Goal: Task Accomplishment & Management: Use online tool/utility

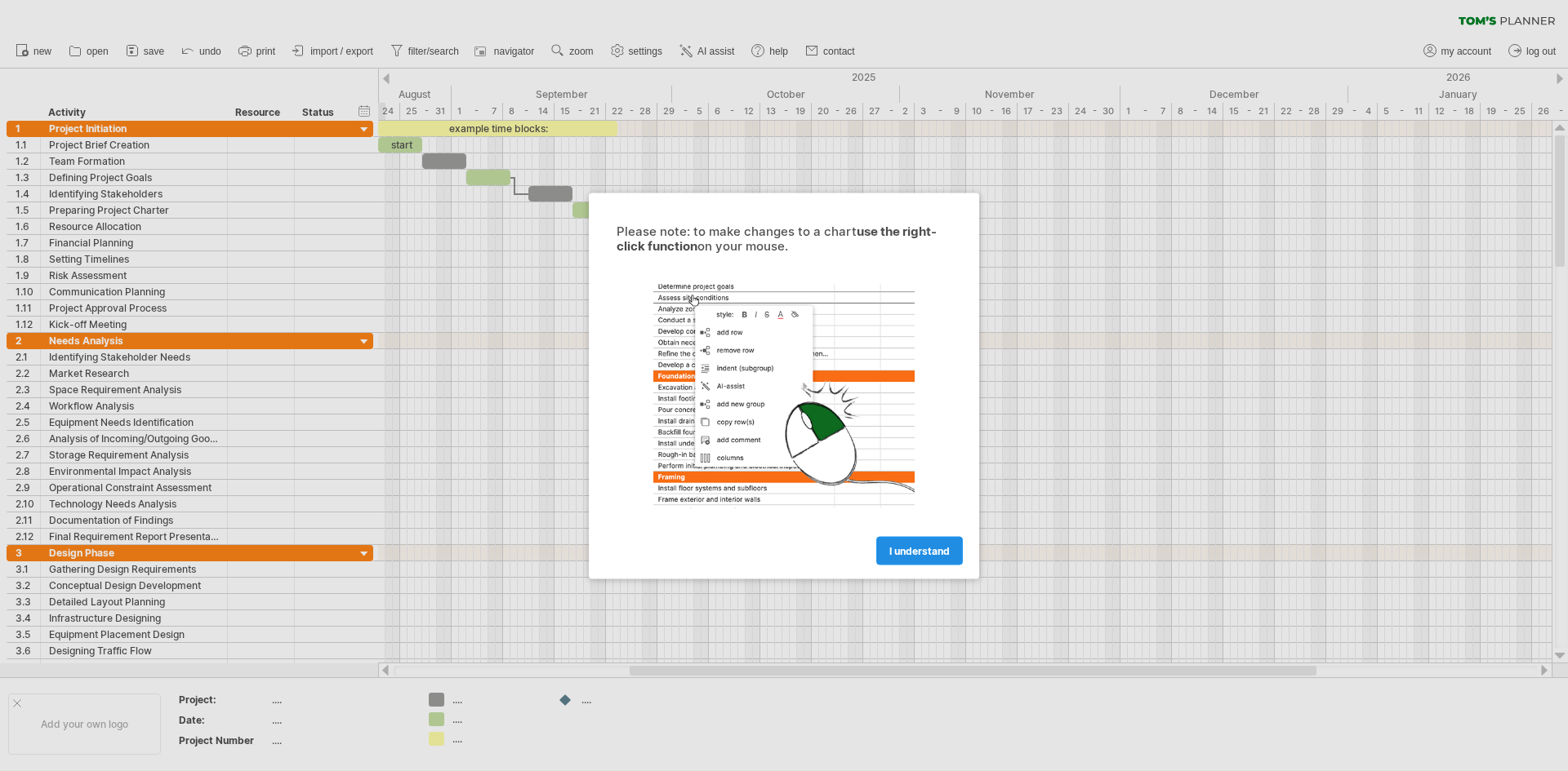
click at [913, 547] on span "I understand" at bounding box center [919, 550] width 61 height 12
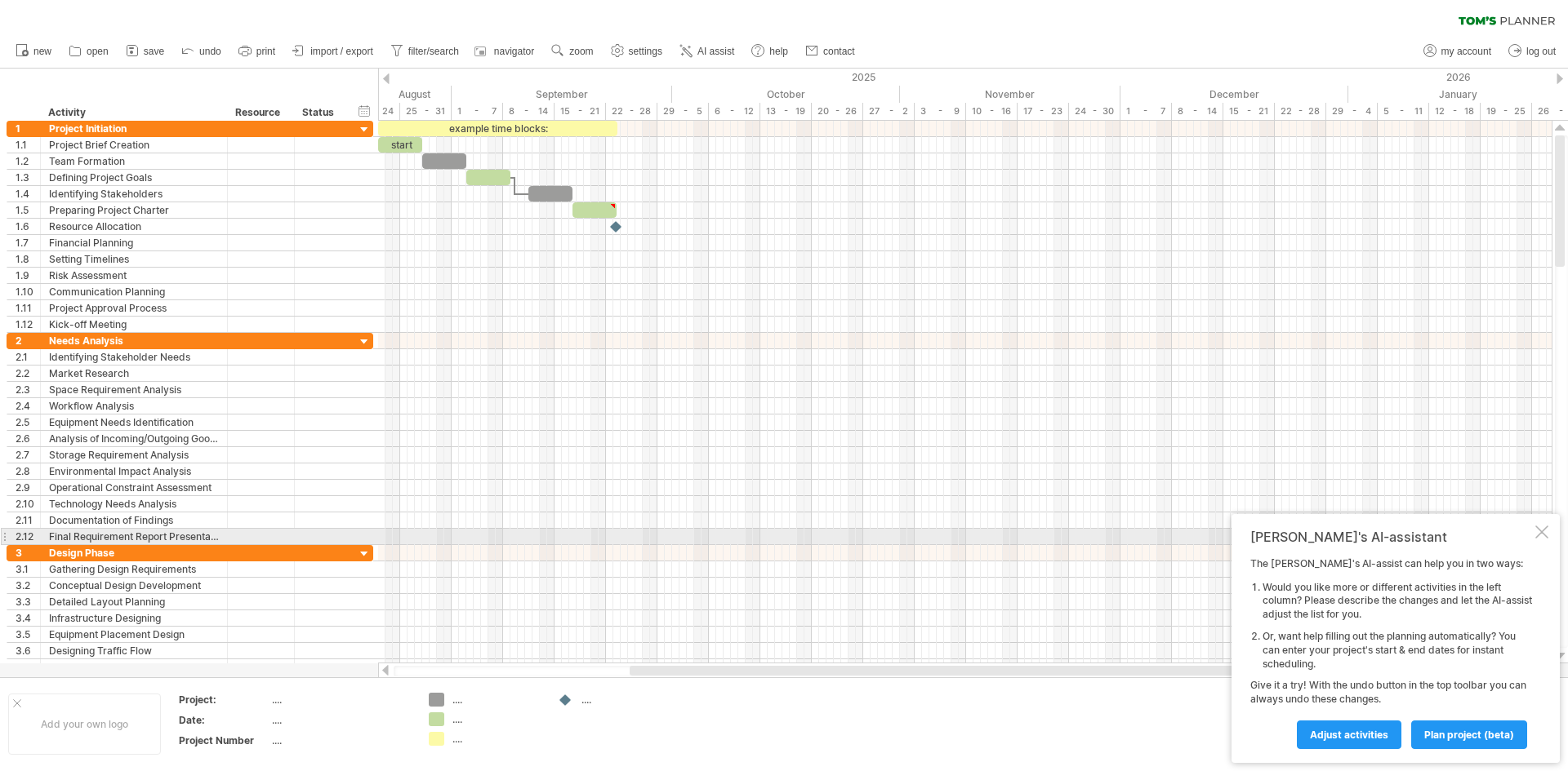
click at [1544, 533] on div at bounding box center [1541, 532] width 13 height 13
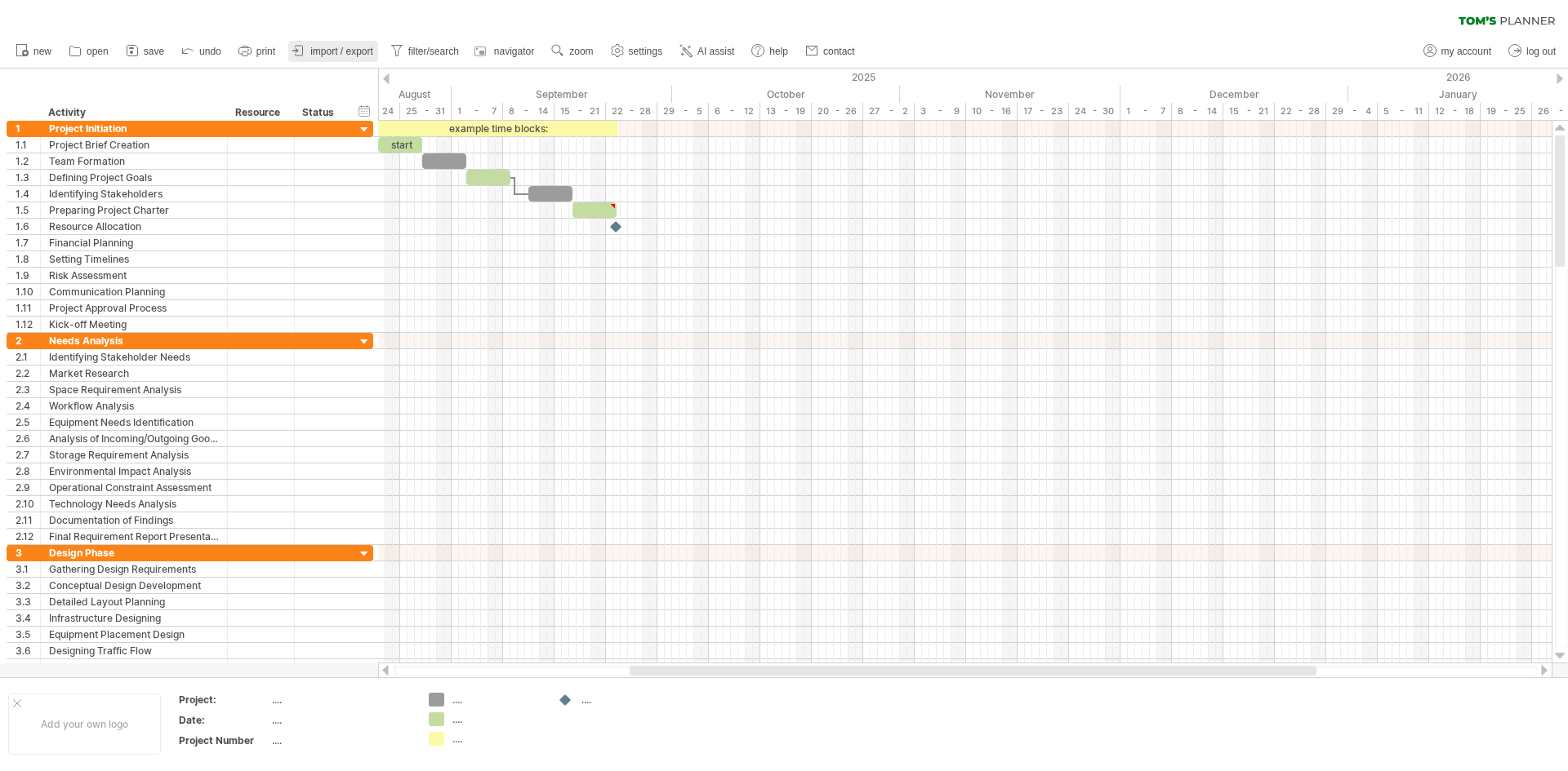
click at [348, 50] on span "import / export" at bounding box center [341, 52] width 63 height 12
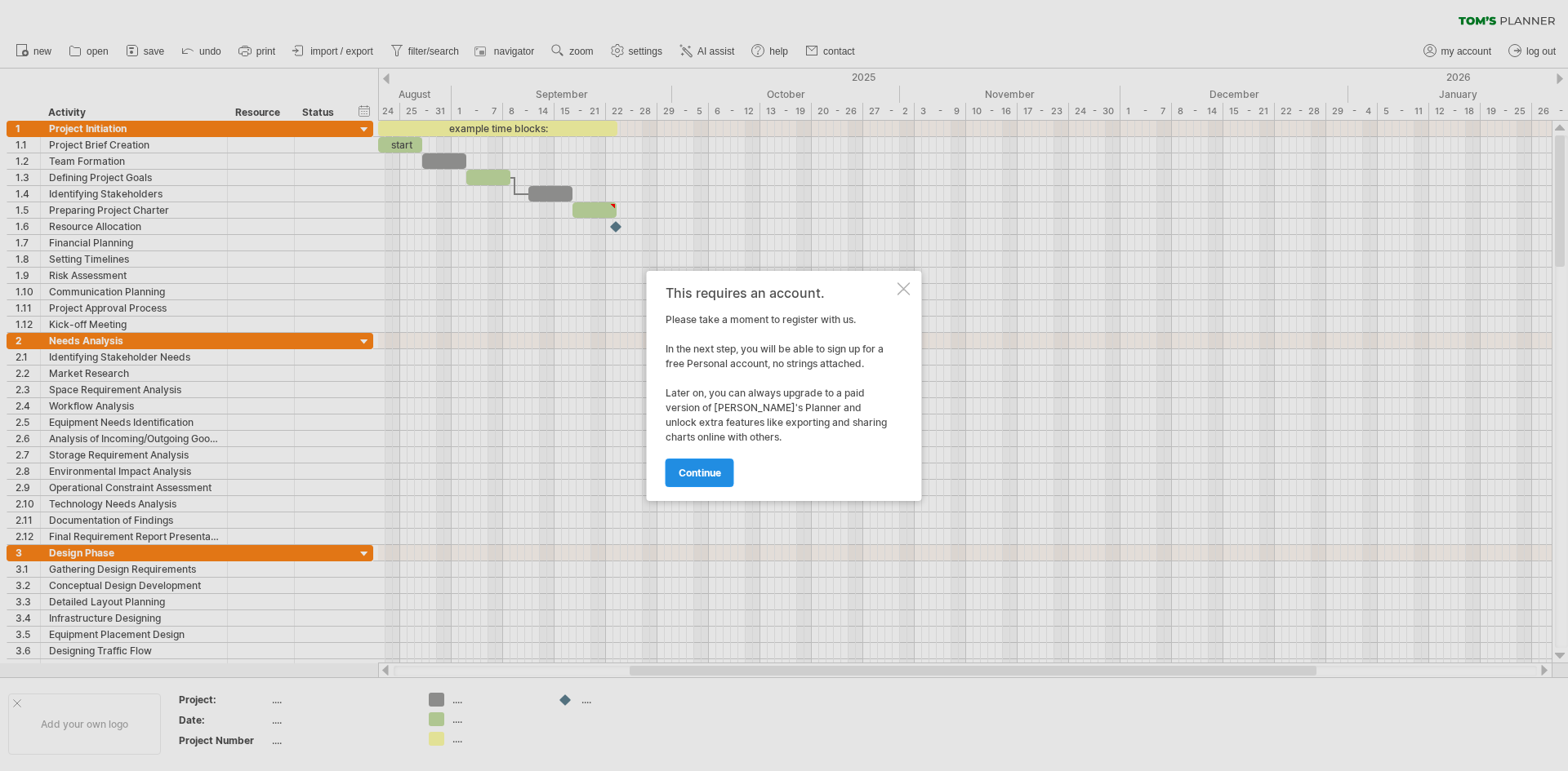
click at [716, 471] on span "continue" at bounding box center [700, 473] width 43 height 12
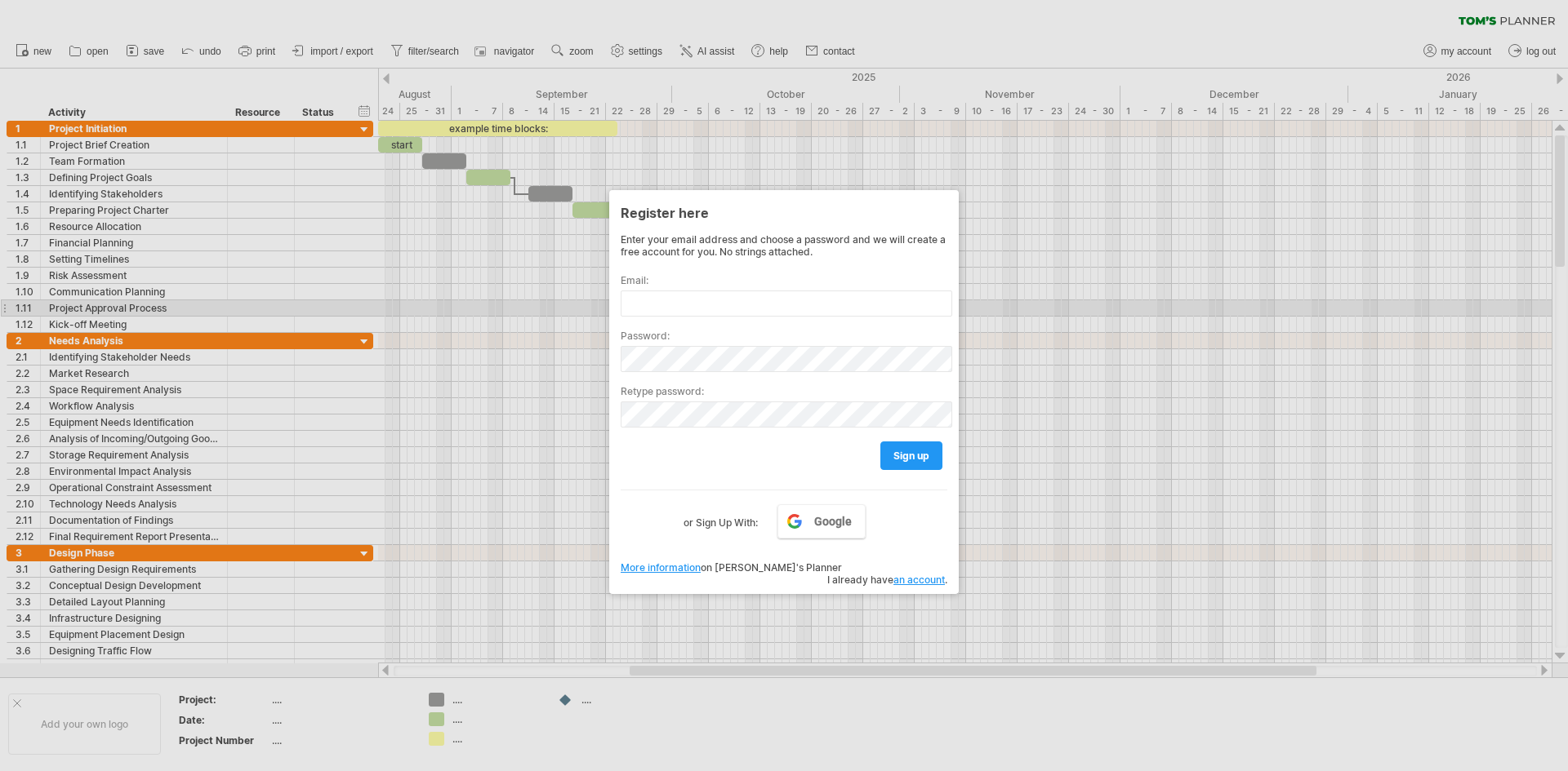
click at [1073, 314] on div at bounding box center [784, 386] width 1568 height 771
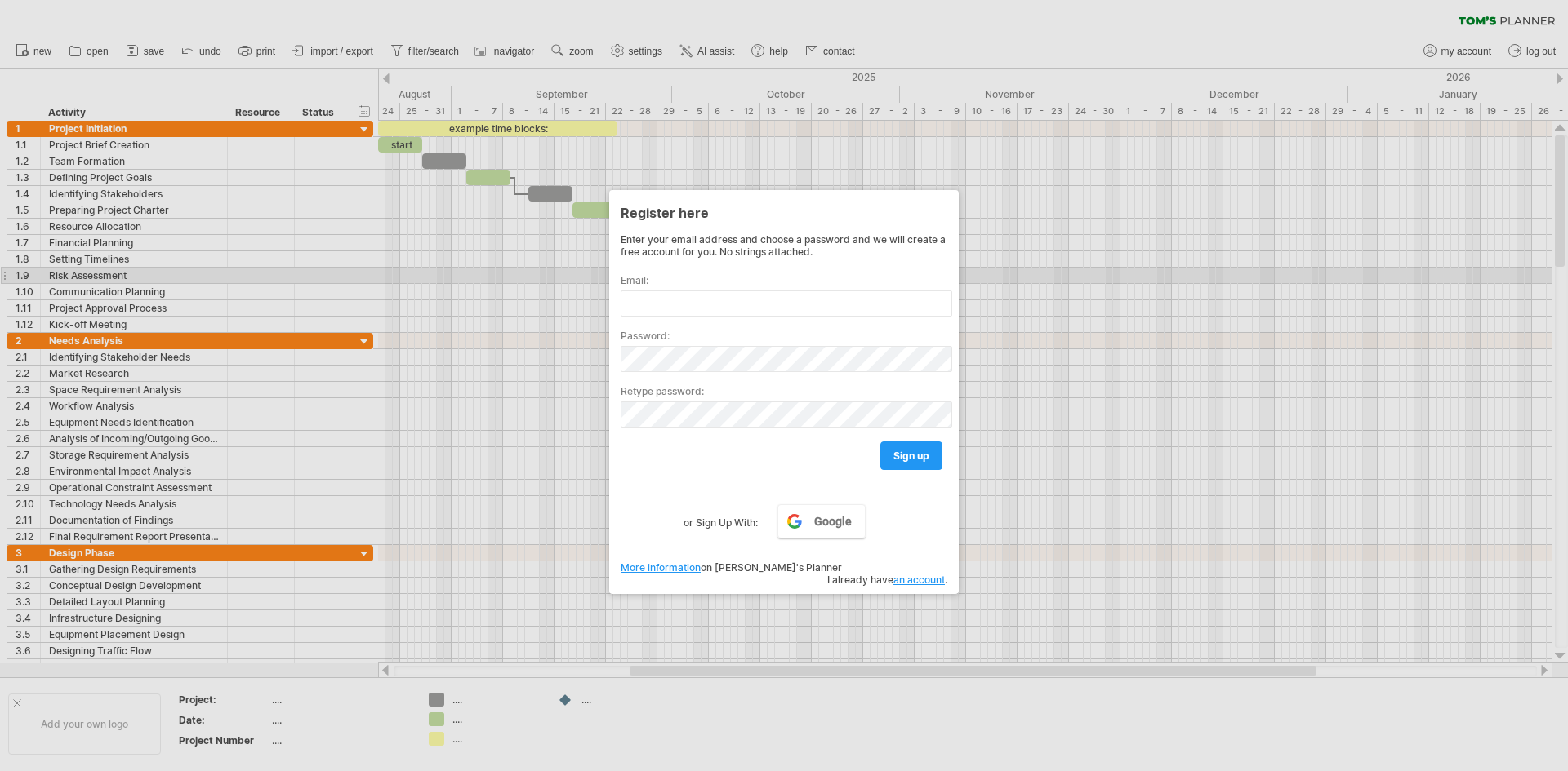
click at [492, 271] on div at bounding box center [784, 386] width 1568 height 771
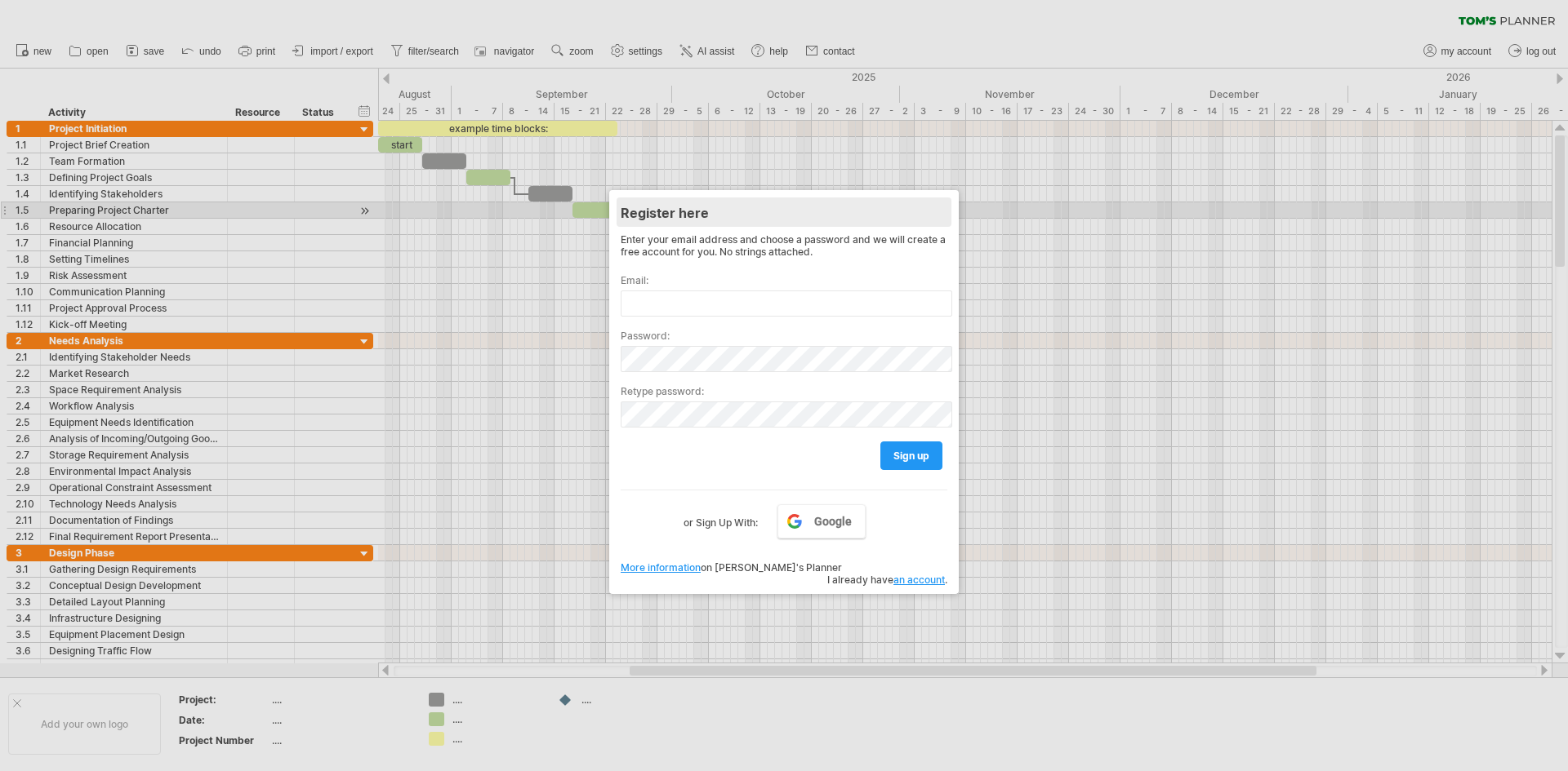
click at [767, 217] on div "Register here" at bounding box center [783, 213] width 327 height 30
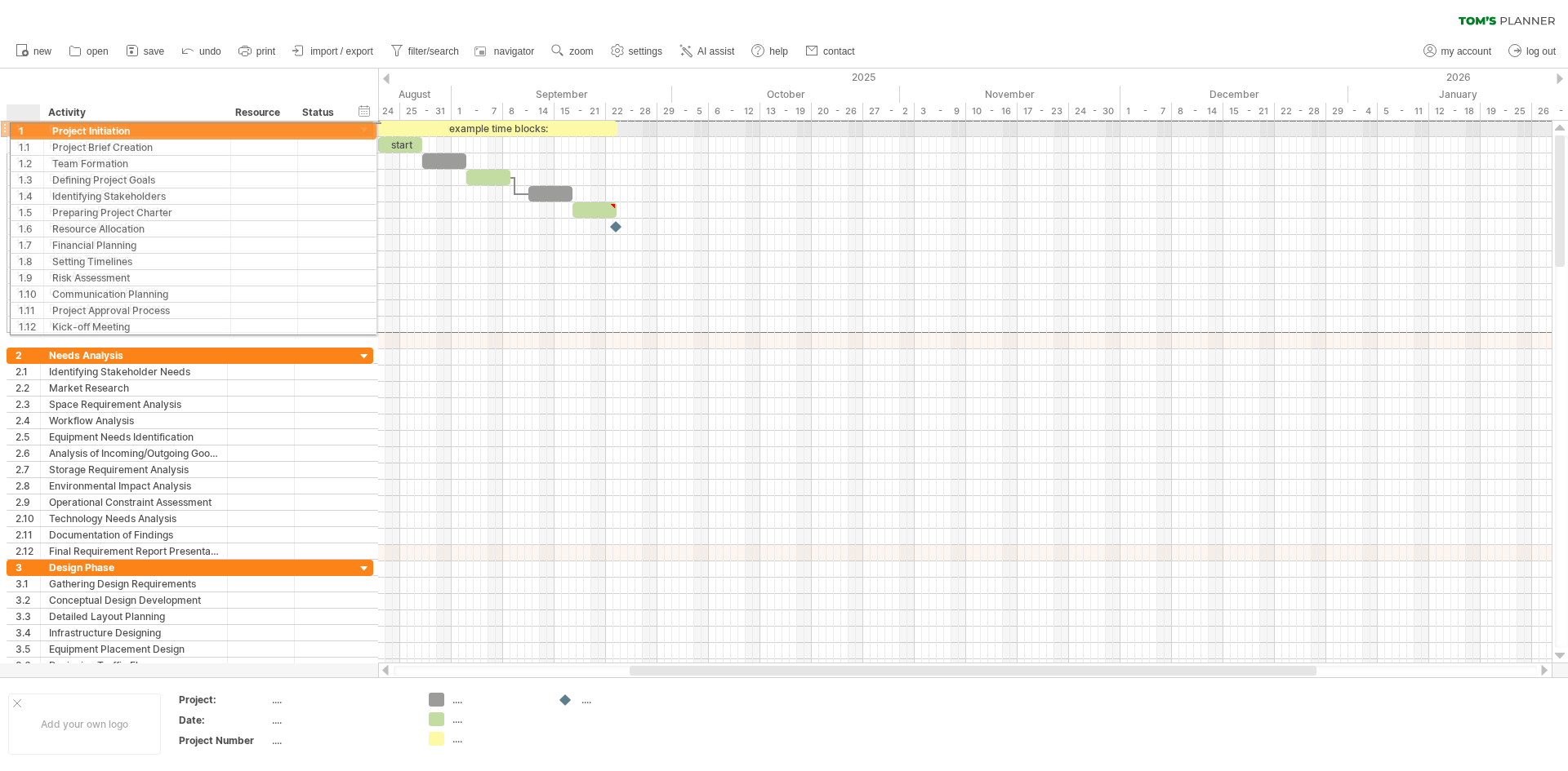
click at [10, 128] on div "1" at bounding box center [24, 129] width 34 height 16
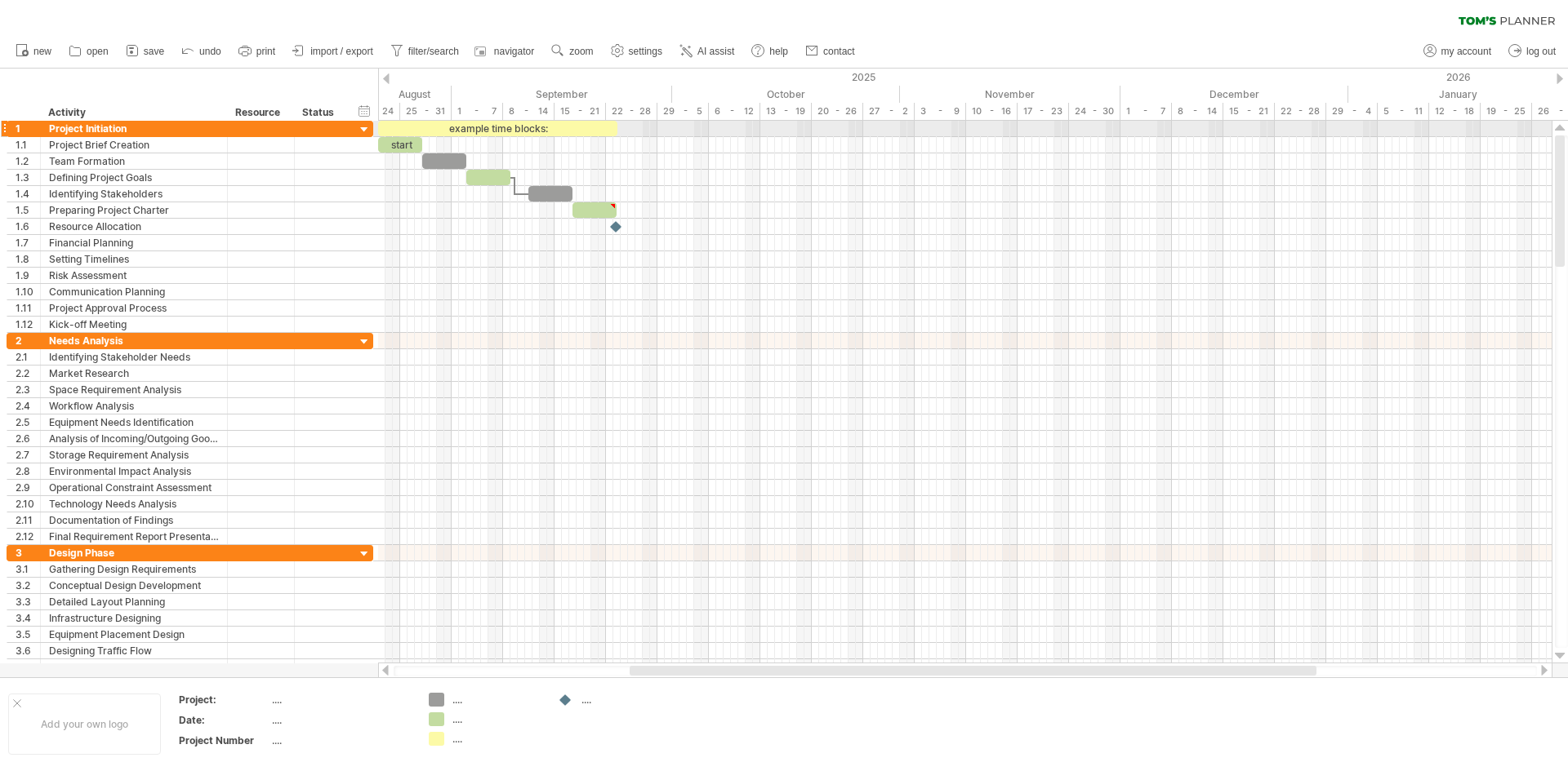
click at [0, 129] on div "**********" at bounding box center [187, 398] width 374 height 555
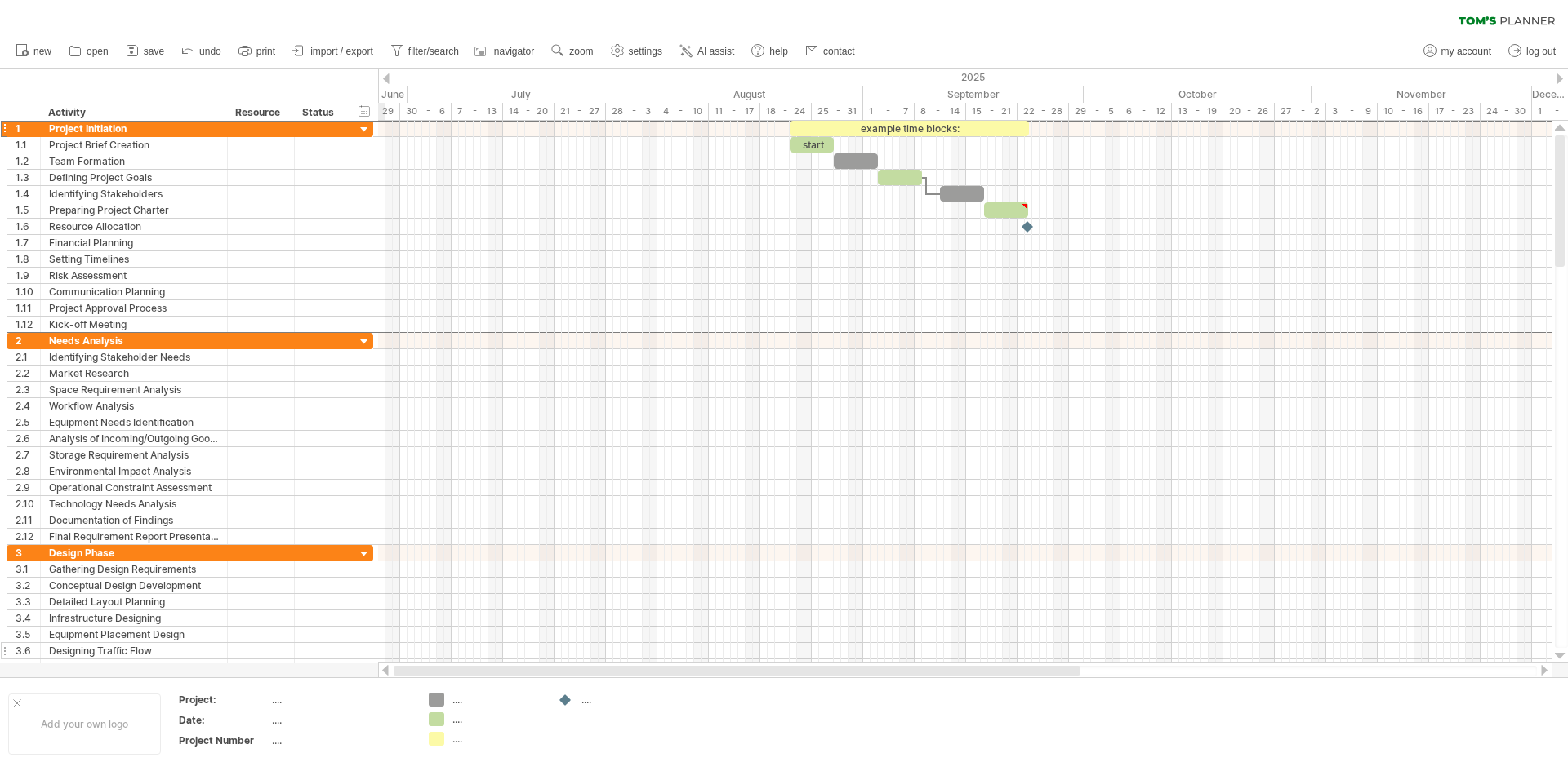
drag, startPoint x: 640, startPoint y: 667, endPoint x: 349, endPoint y: 646, distance: 291.8
click at [363, 662] on div "Trying to reach plan.tomsplanner.com Connected again... 0% clear filter new 1" at bounding box center [784, 386] width 1568 height 771
click at [292, 85] on div "hide start/end/duration show start/end/duration ******** Activity ******** Reso…" at bounding box center [189, 94] width 378 height 53
click at [4, 128] on div at bounding box center [4, 128] width 7 height 17
click at [91, 84] on div "hide start/end/duration show start/end/duration ******** Activity ******** Reso…" at bounding box center [189, 94] width 378 height 53
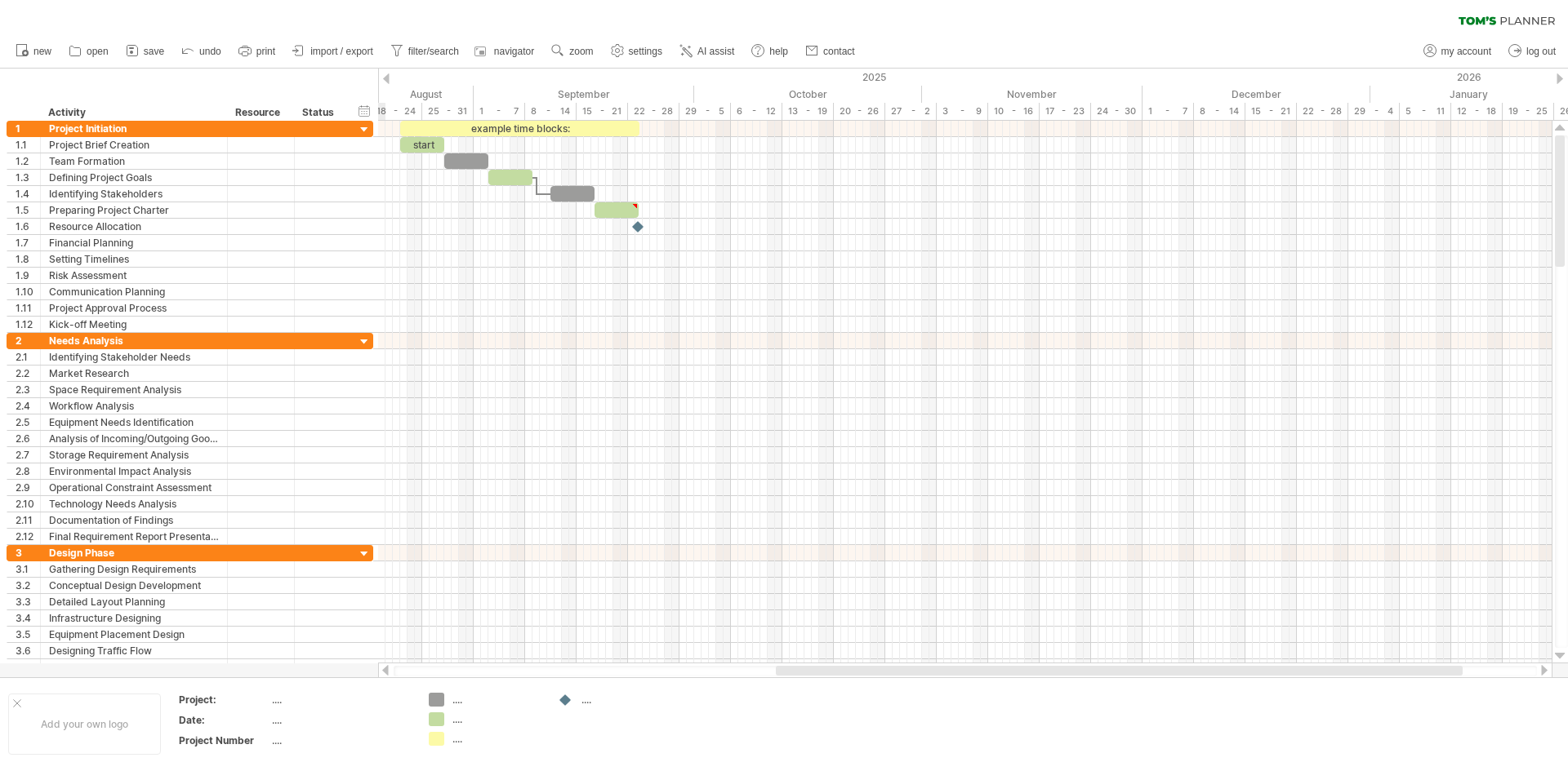
drag, startPoint x: 637, startPoint y: 668, endPoint x: 796, endPoint y: 677, distance: 159.3
click at [819, 677] on div at bounding box center [965, 671] width 1175 height 16
drag, startPoint x: 1529, startPoint y: 0, endPoint x: 1025, endPoint y: 30, distance: 504.9
click at [1025, 30] on div "clear filter reapply filter" at bounding box center [784, 17] width 1568 height 35
click at [44, 52] on span "new" at bounding box center [43, 52] width 18 height 12
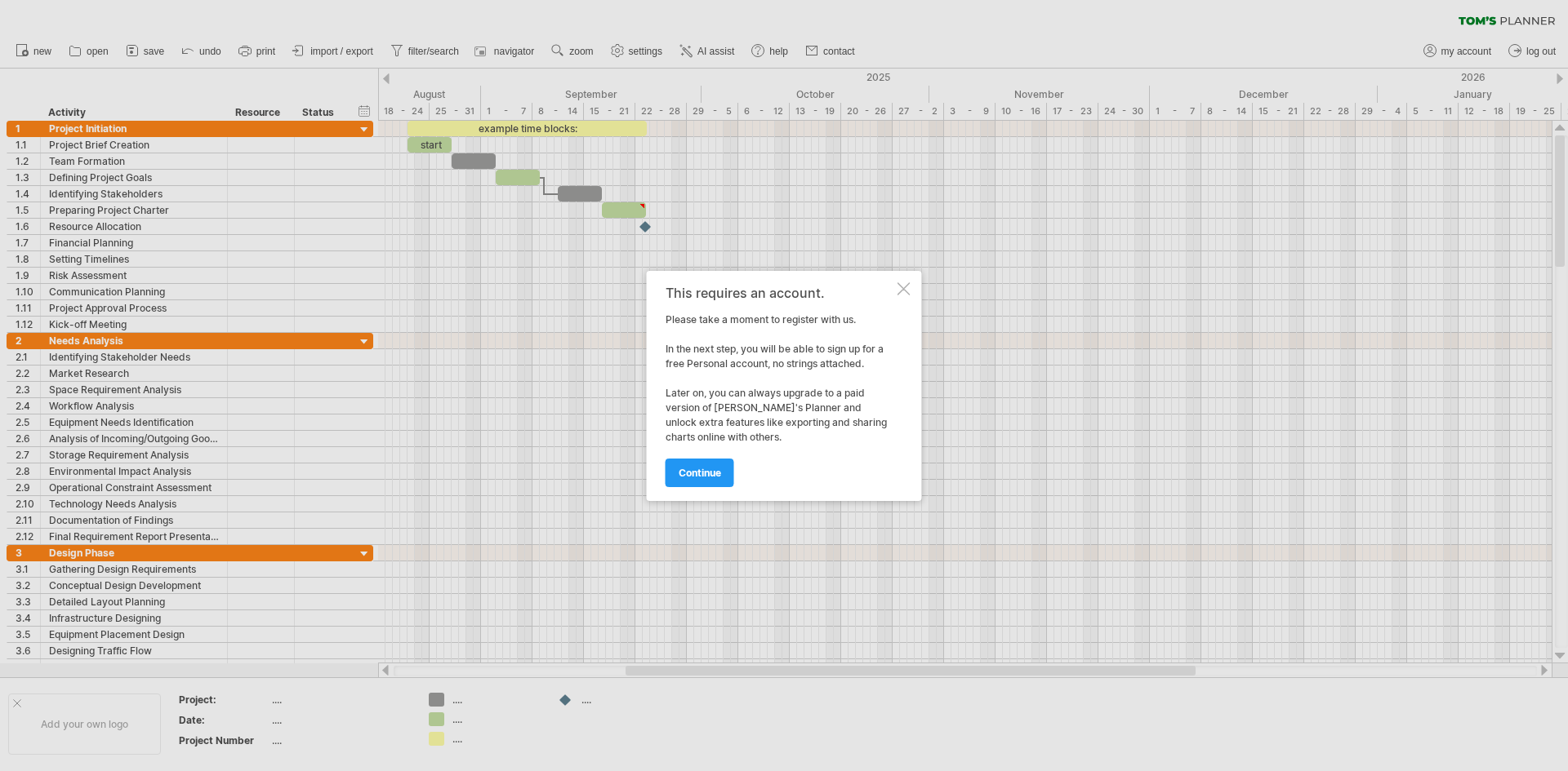
click at [904, 286] on div at bounding box center [903, 288] width 13 height 13
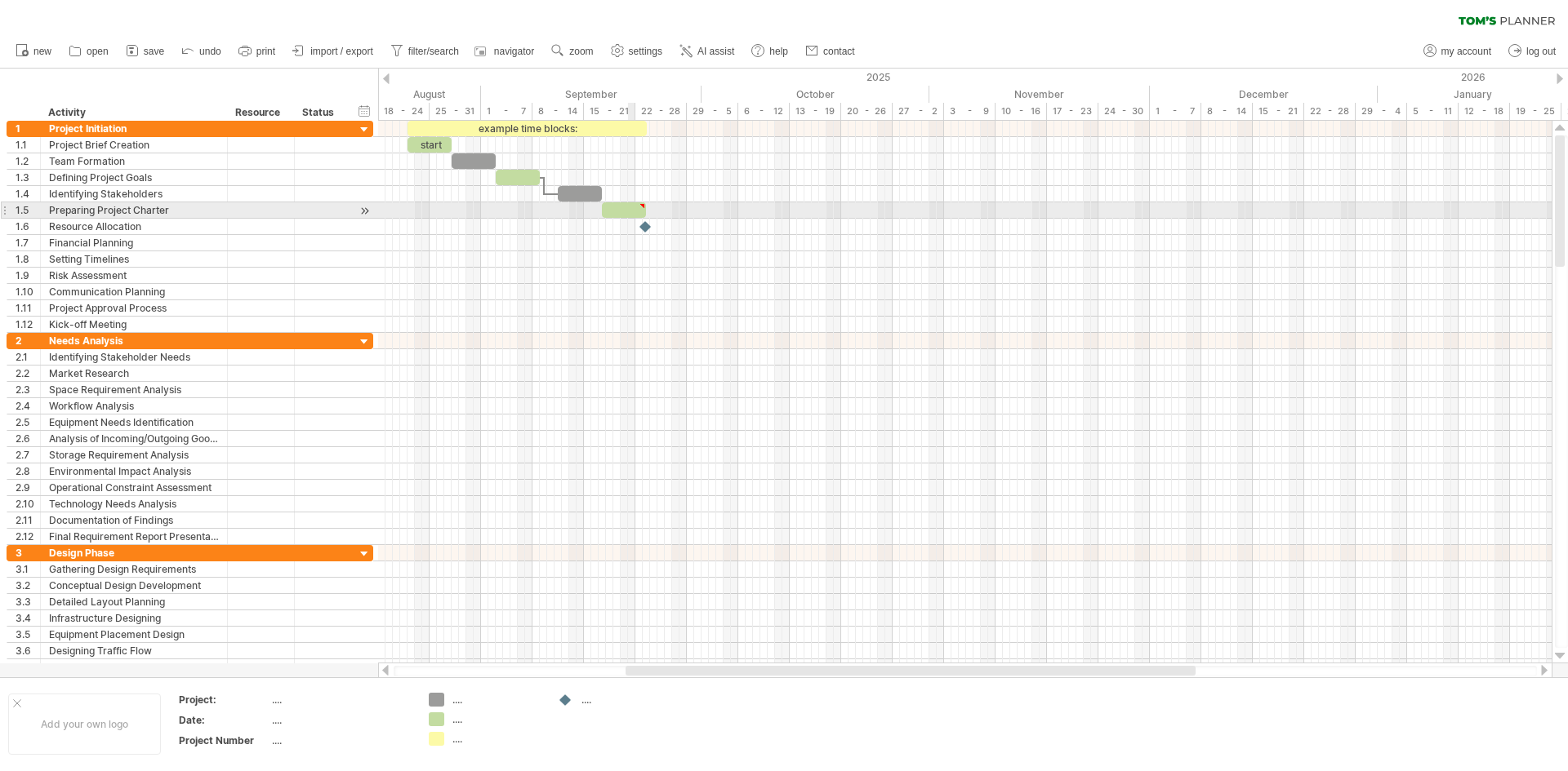
type textarea "**********"
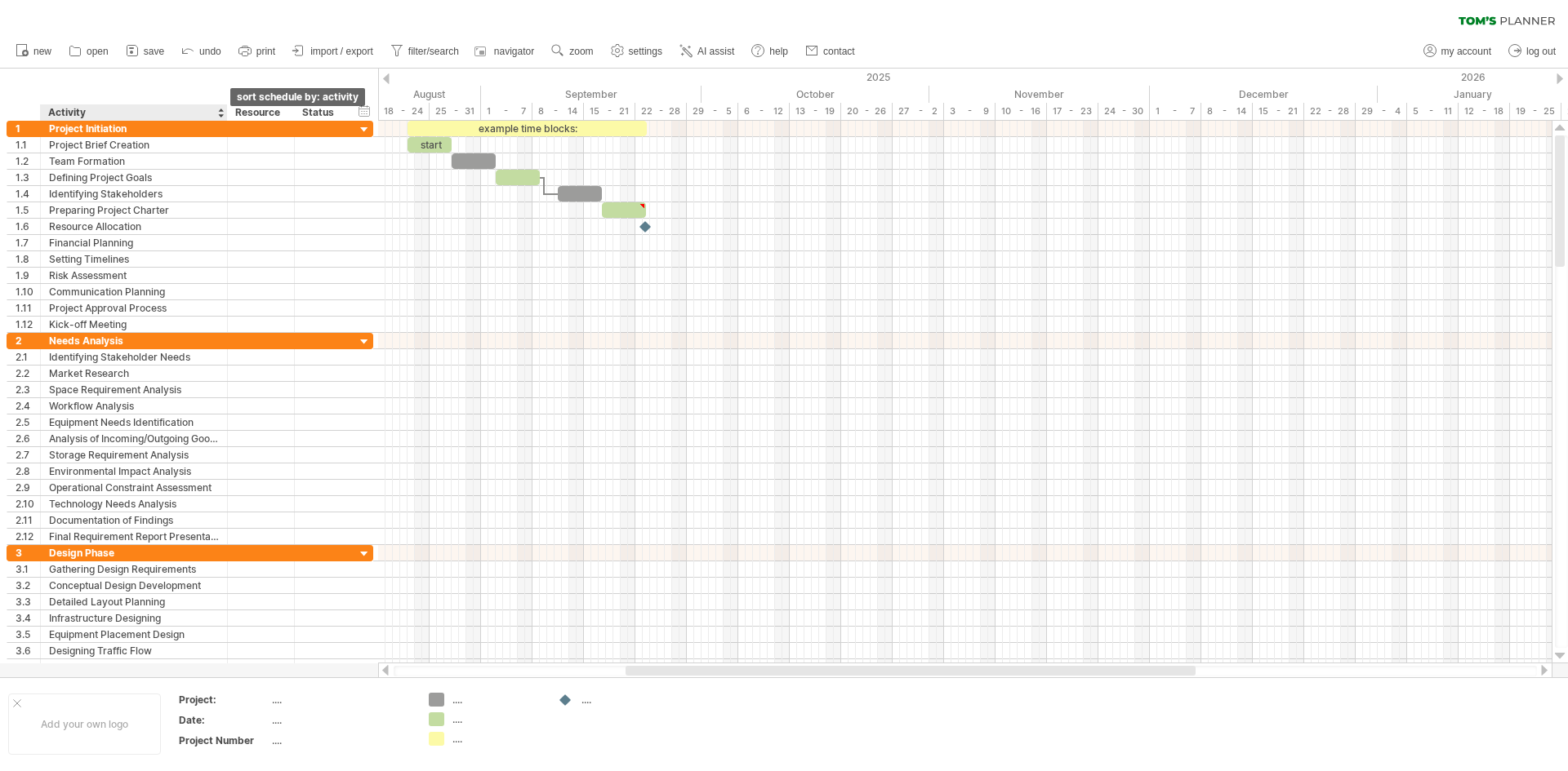
click at [221, 113] on div at bounding box center [221, 112] width 7 height 16
click at [184, 78] on div "hide start/end/duration show start/end/duration ******** Activity ******** Reso…" at bounding box center [189, 94] width 378 height 53
click at [20, 112] on div at bounding box center [27, 112] width 25 height 16
click at [135, 86] on div "hide start/end/duration show start/end/duration ******** Activity ******** Reso…" at bounding box center [189, 94] width 378 height 53
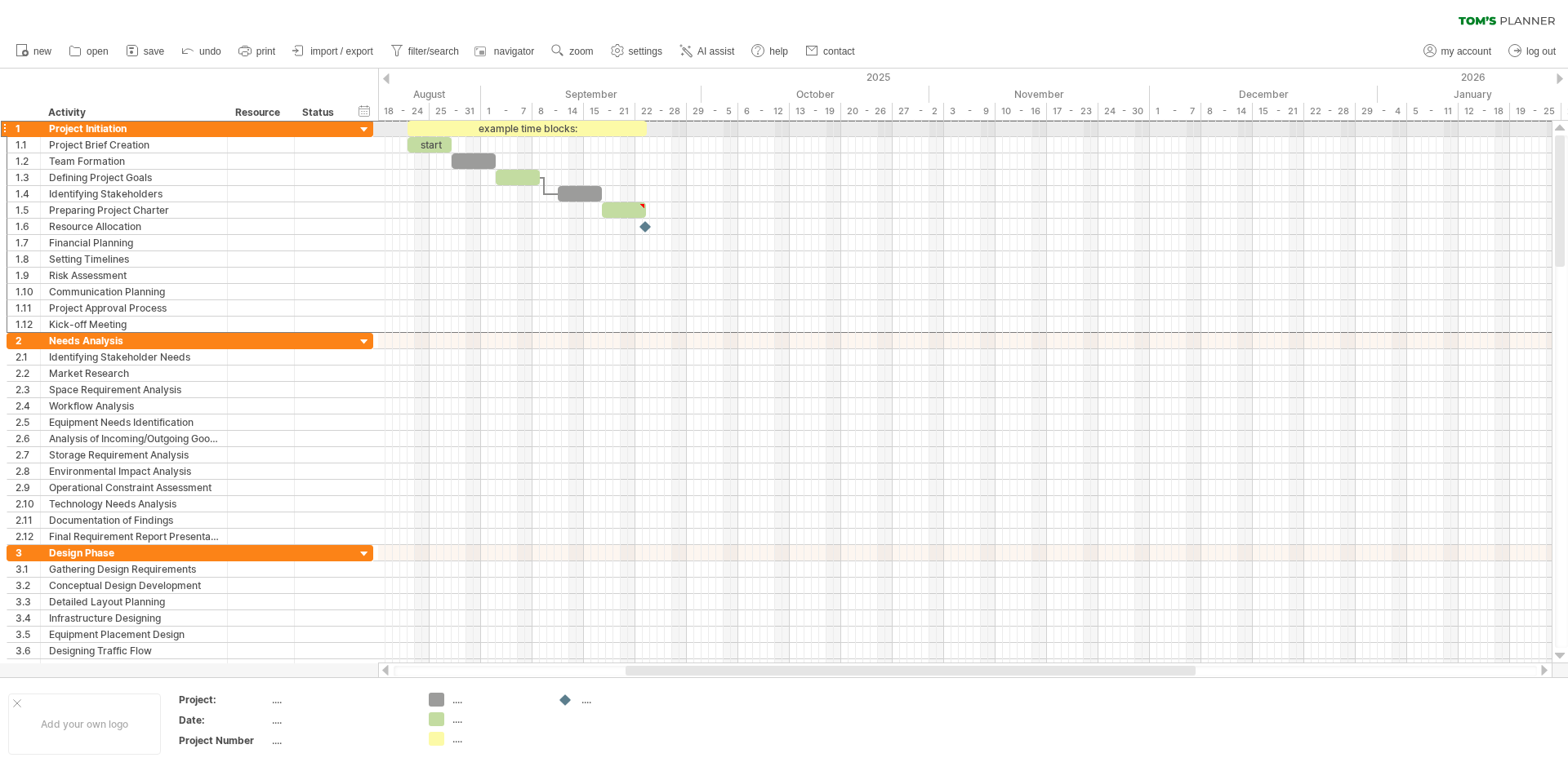
click at [2, 130] on div at bounding box center [4, 128] width 7 height 17
click at [151, 49] on span "save" at bounding box center [154, 52] width 21 height 12
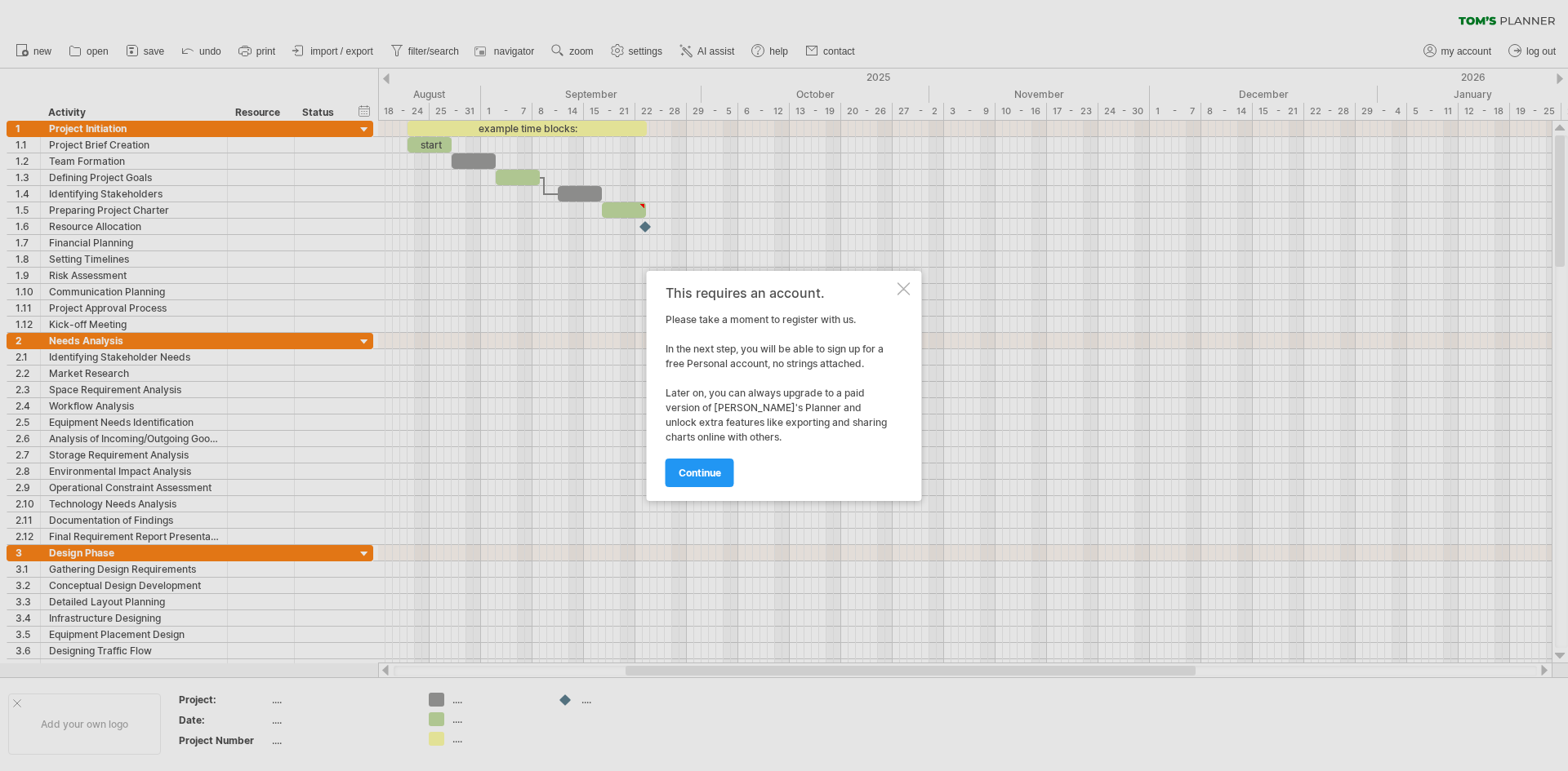
click at [891, 292] on div "This requires an account." at bounding box center [780, 293] width 229 height 15
click at [899, 288] on div at bounding box center [903, 288] width 13 height 13
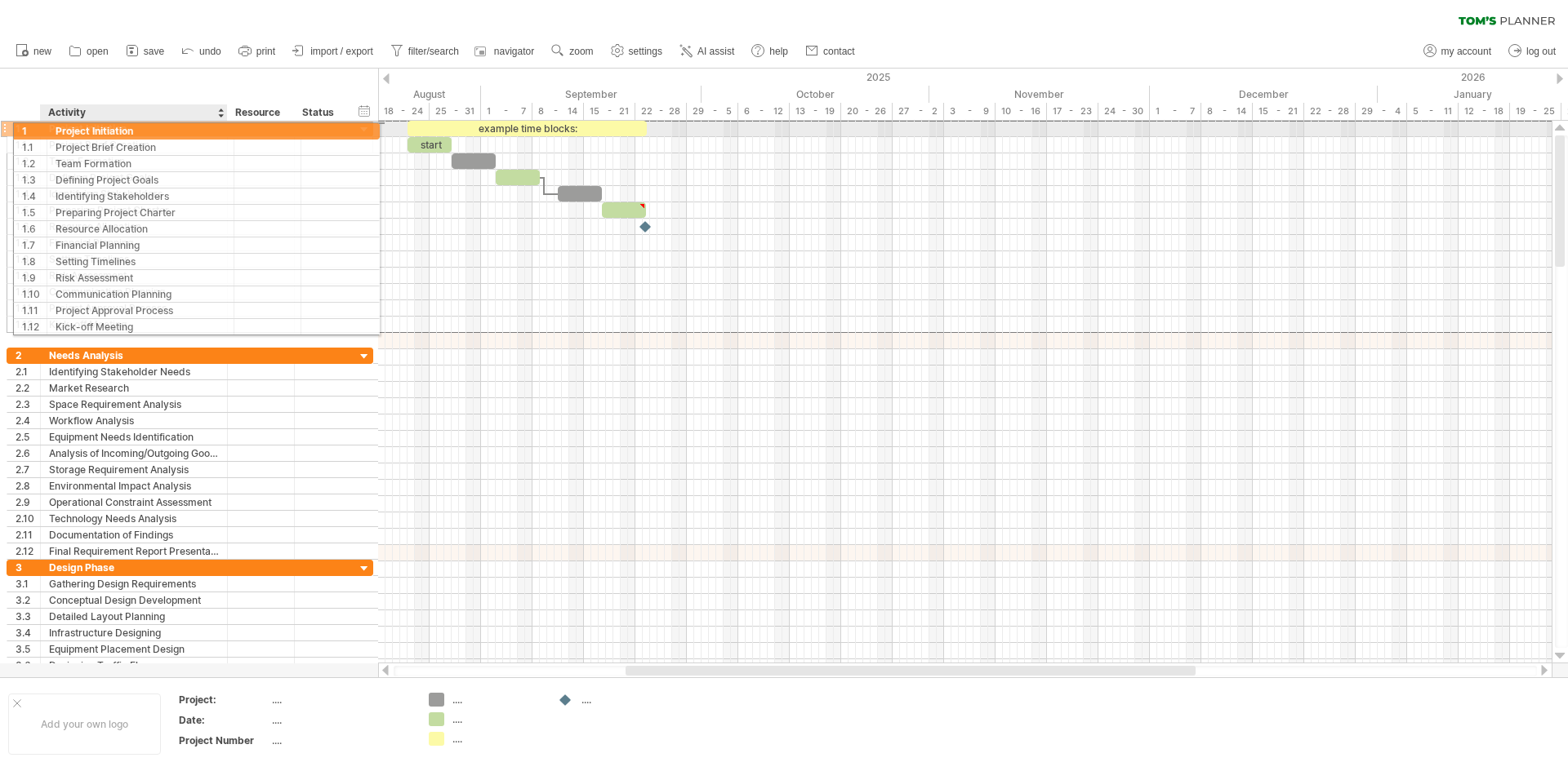
click at [111, 129] on div "Project Initiation" at bounding box center [133, 129] width 170 height 16
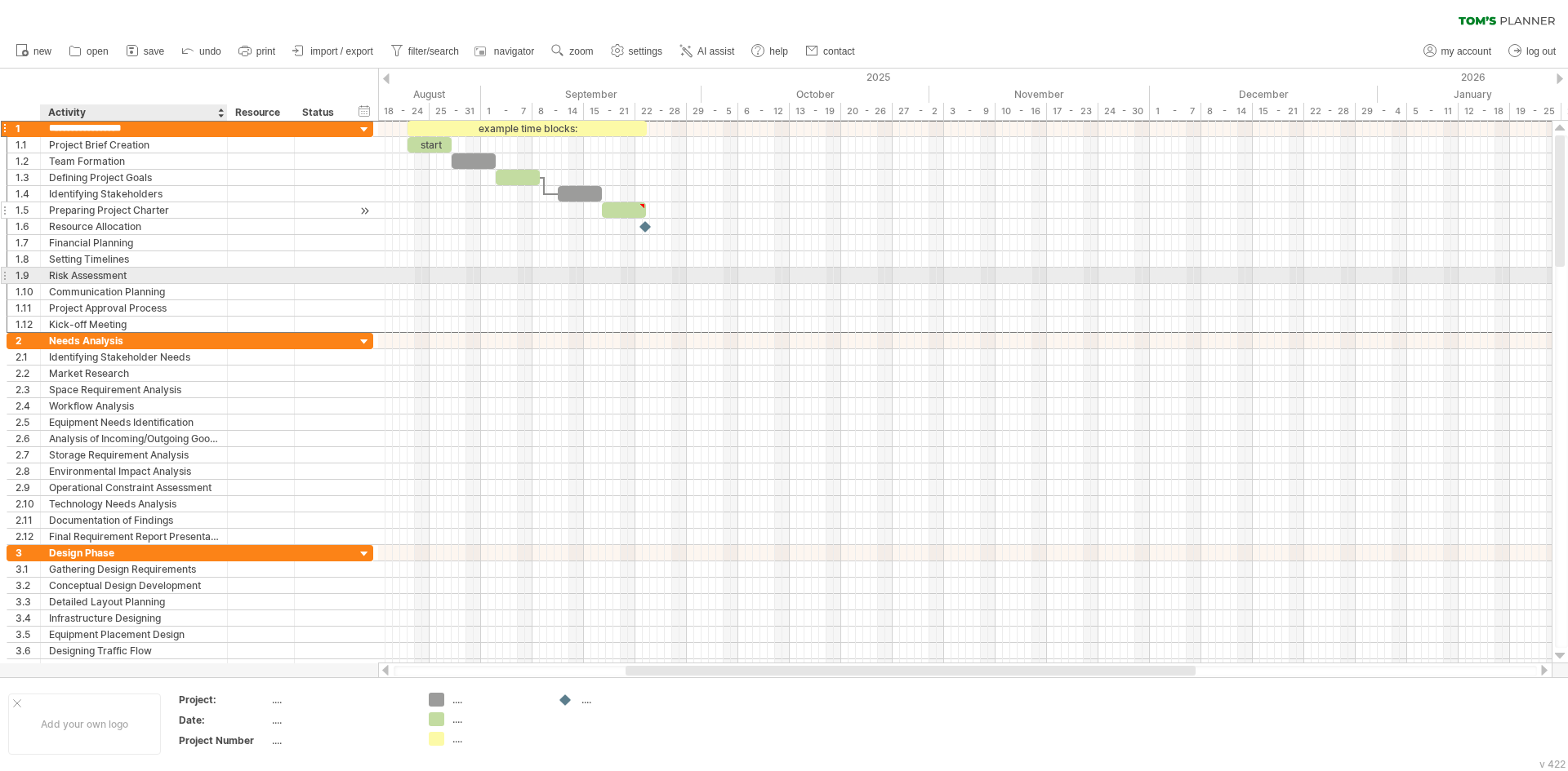
drag, startPoint x: 110, startPoint y: 129, endPoint x: 110, endPoint y: 214, distance: 85.0
click at [113, 267] on div "**********" at bounding box center [190, 227] width 367 height 213
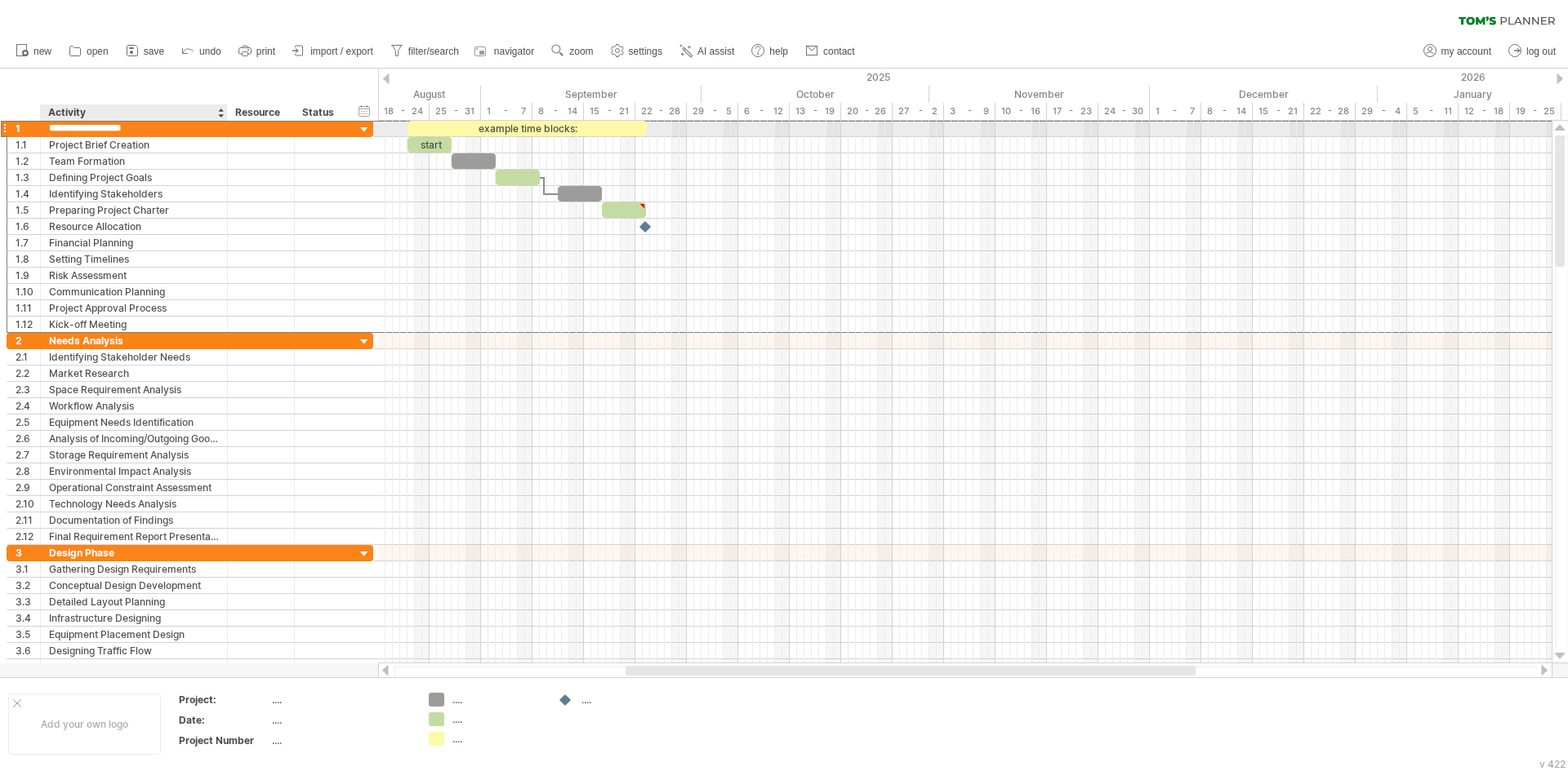
click at [59, 123] on input "**********" at bounding box center [133, 129] width 170 height 16
click at [367, 130] on div at bounding box center [365, 130] width 16 height 16
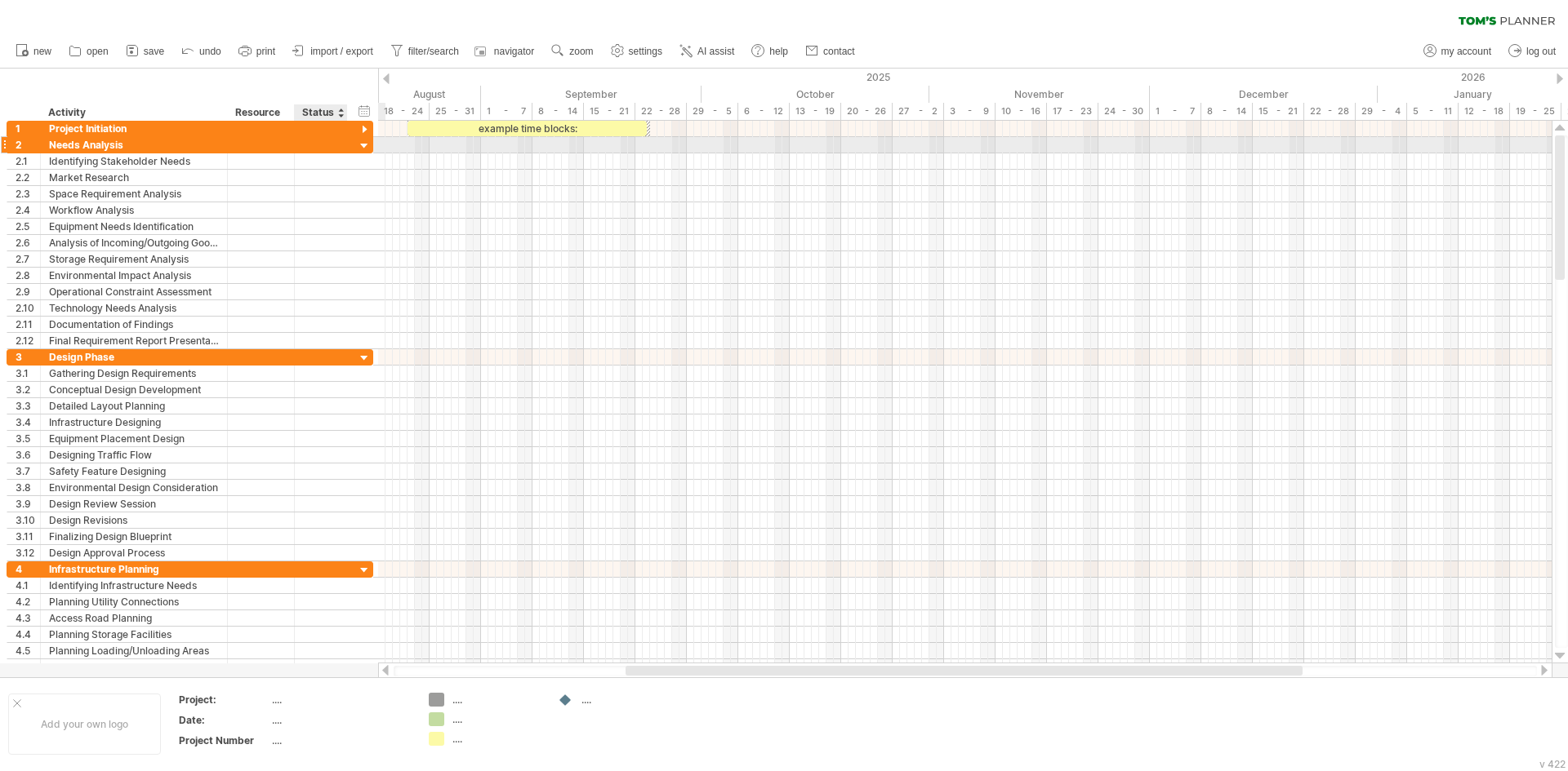
click at [366, 149] on div at bounding box center [365, 147] width 16 height 16
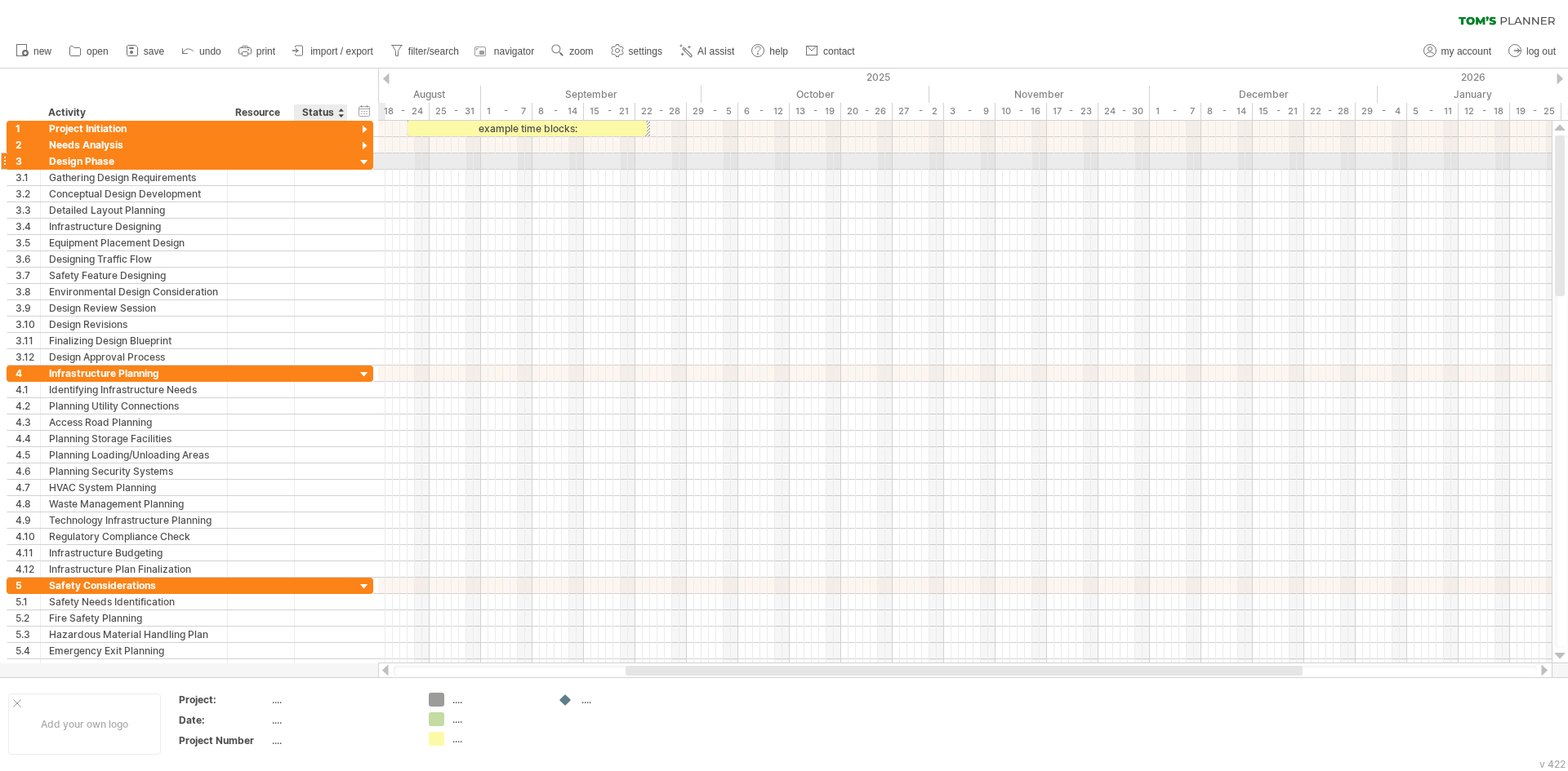
click at [365, 163] on div at bounding box center [365, 163] width 16 height 16
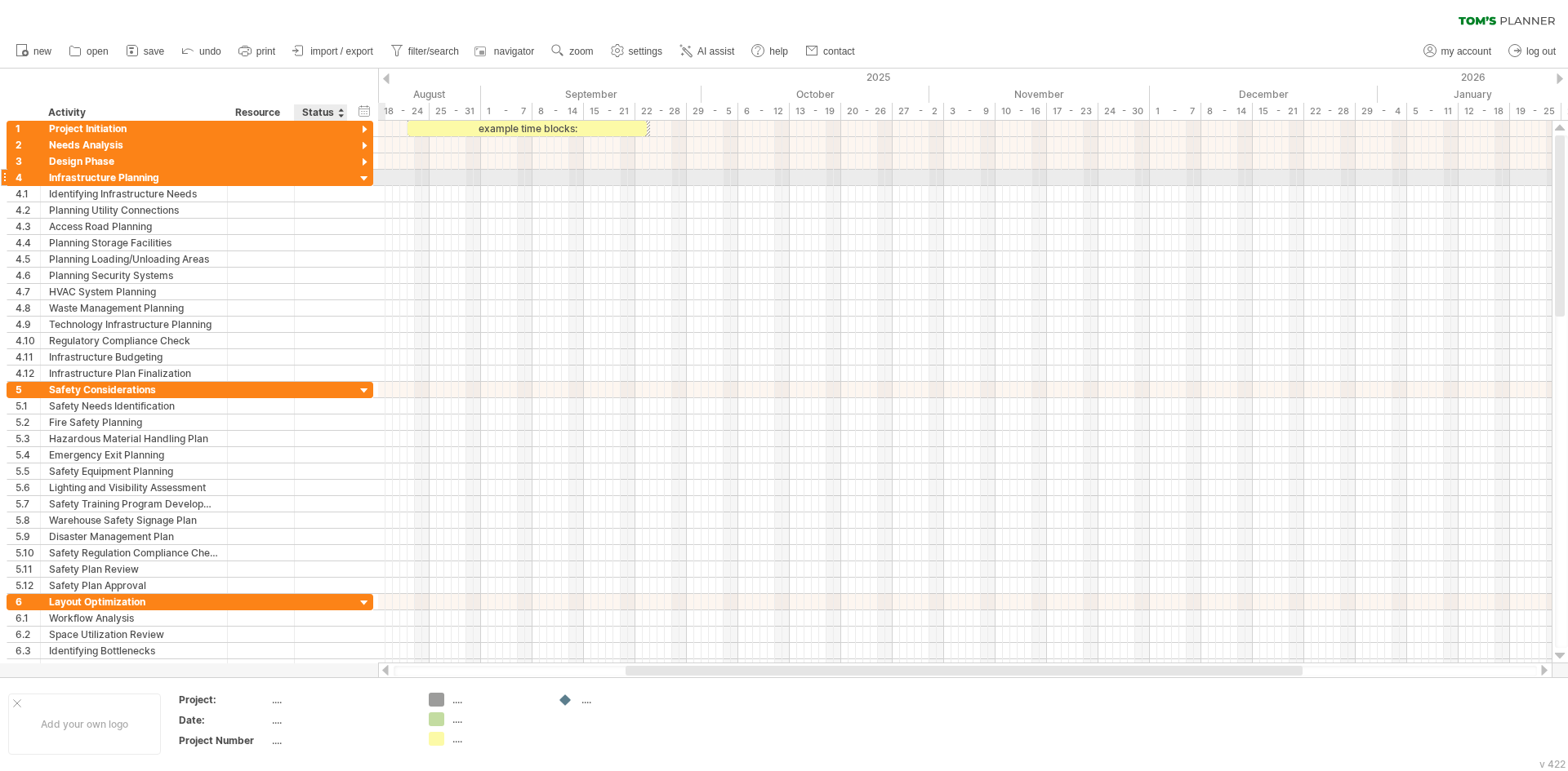
click at [363, 182] on div at bounding box center [365, 180] width 16 height 16
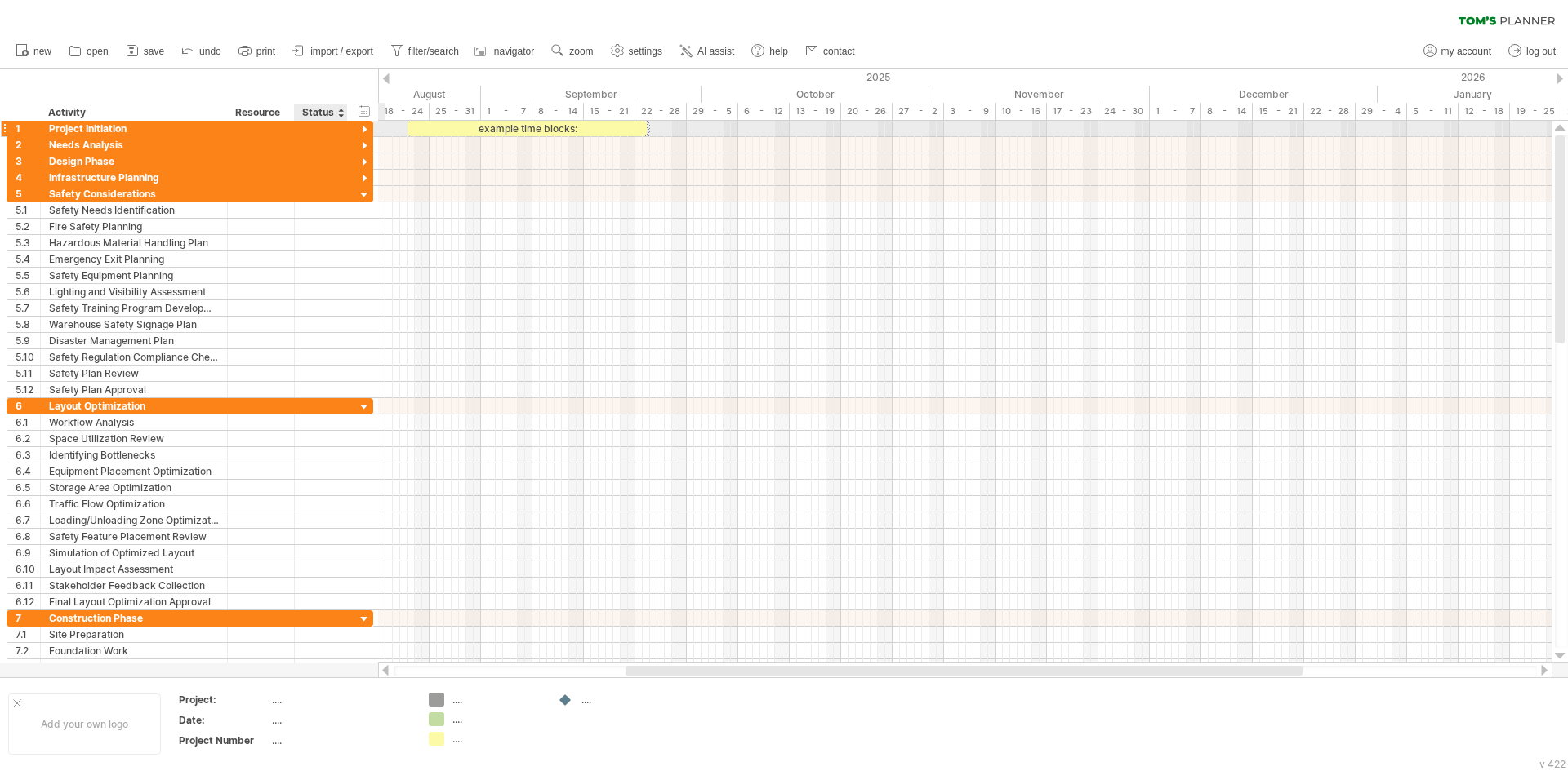
click at [362, 129] on div at bounding box center [365, 130] width 16 height 16
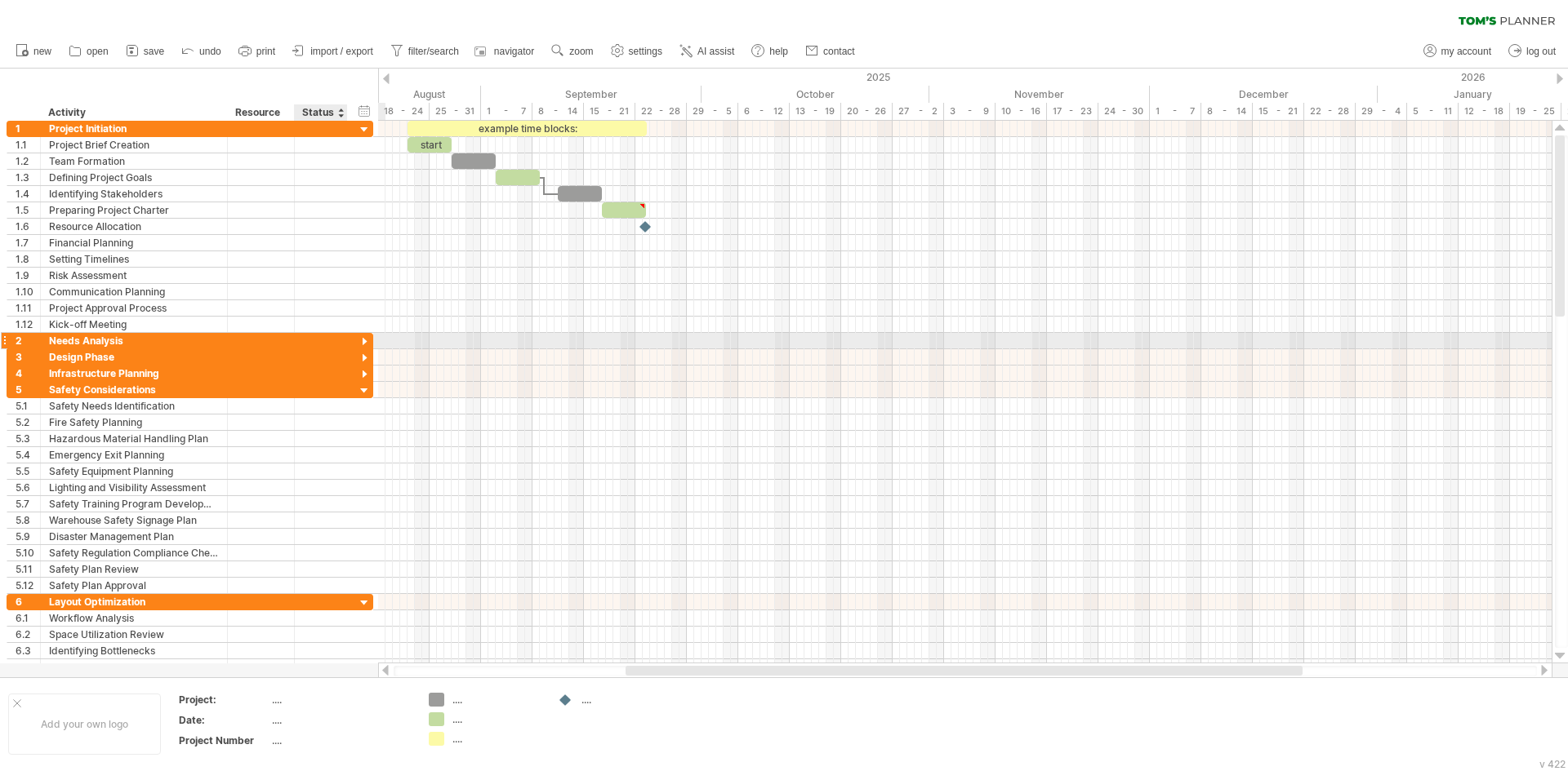
click at [364, 341] on div at bounding box center [365, 343] width 16 height 16
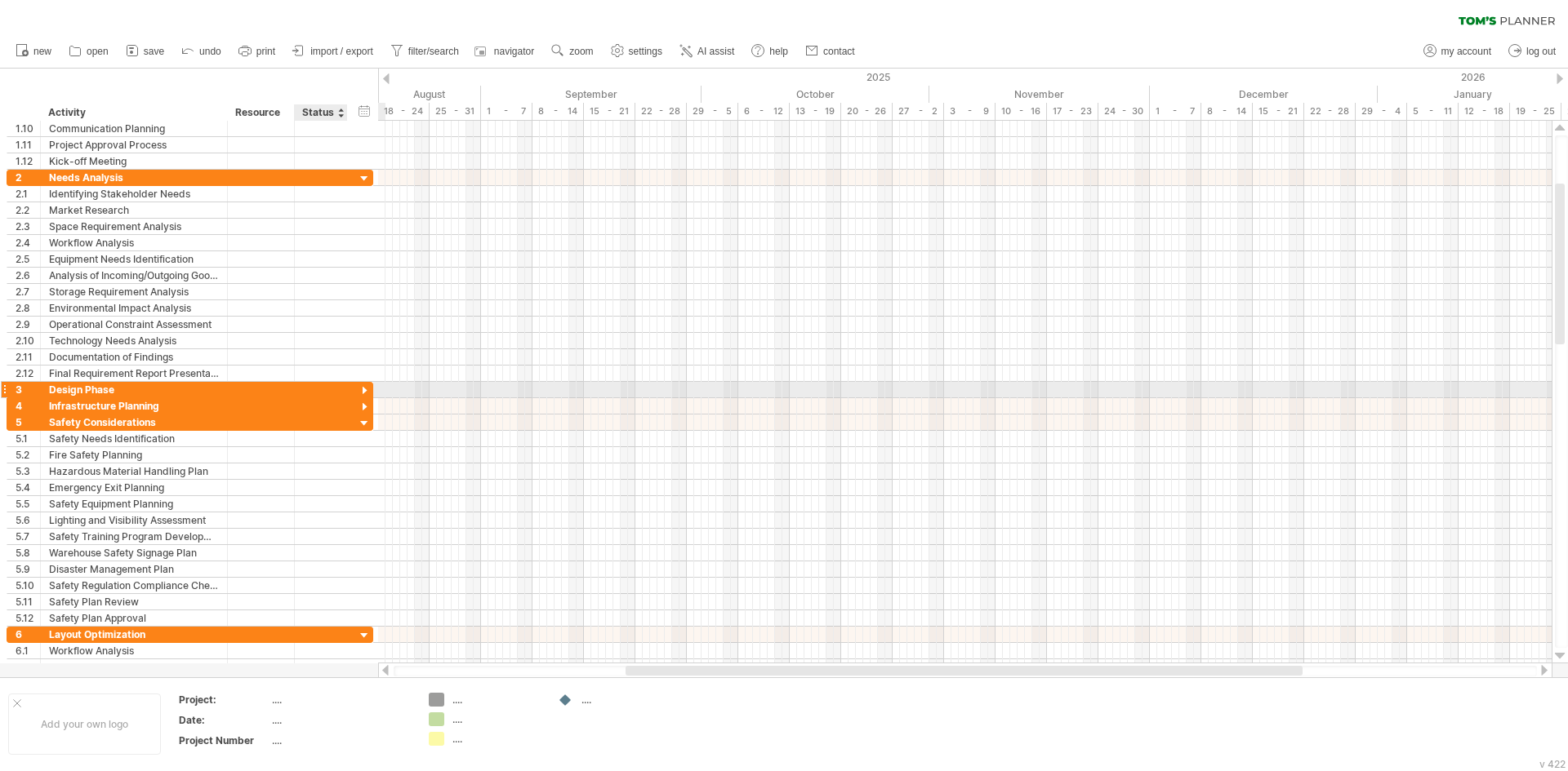
click at [368, 391] on div at bounding box center [365, 391] width 16 height 16
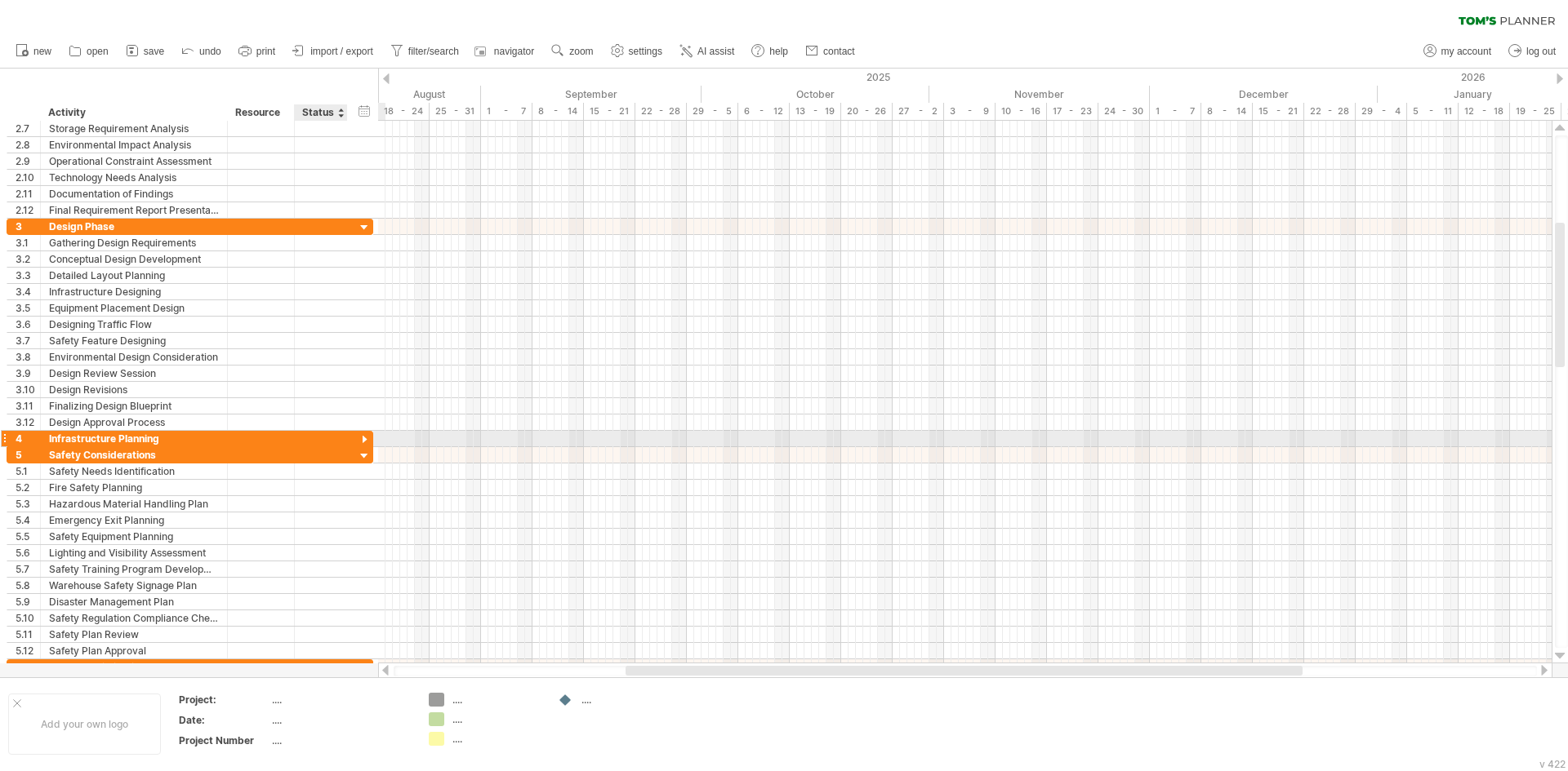
click at [363, 439] on div at bounding box center [365, 440] width 16 height 16
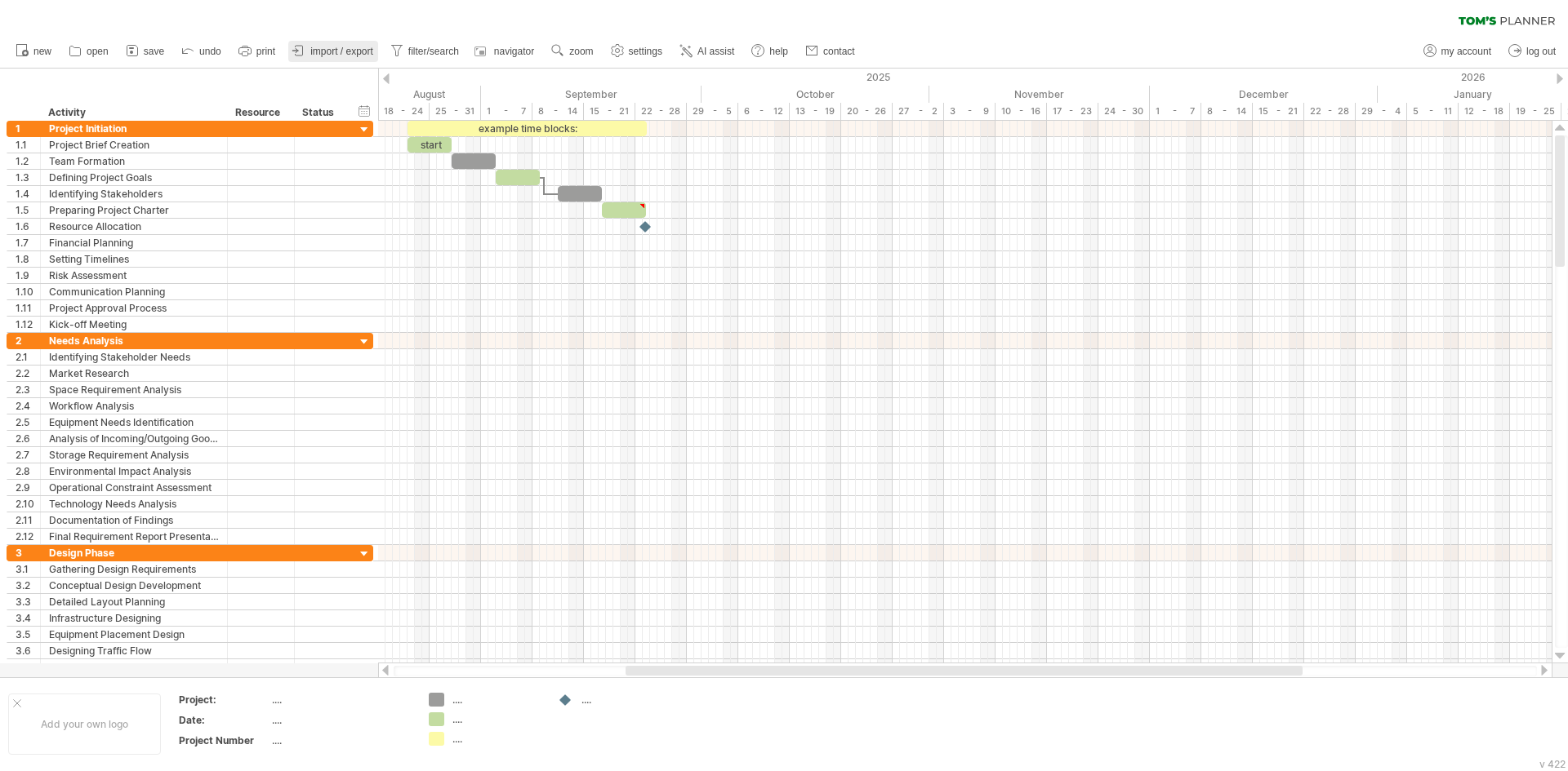
click at [339, 52] on span "import / export" at bounding box center [341, 52] width 63 height 12
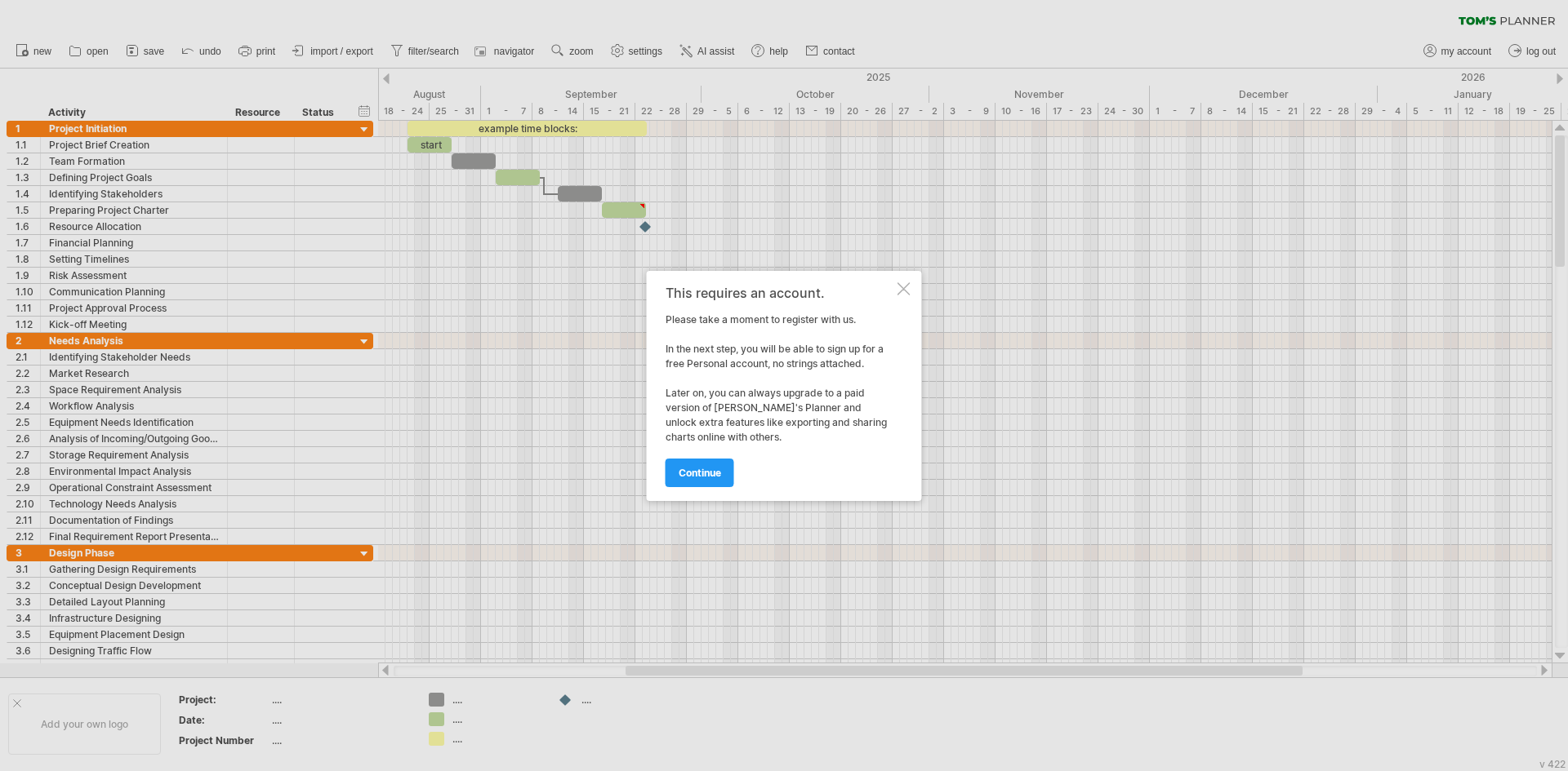
click at [903, 288] on div at bounding box center [903, 288] width 13 height 13
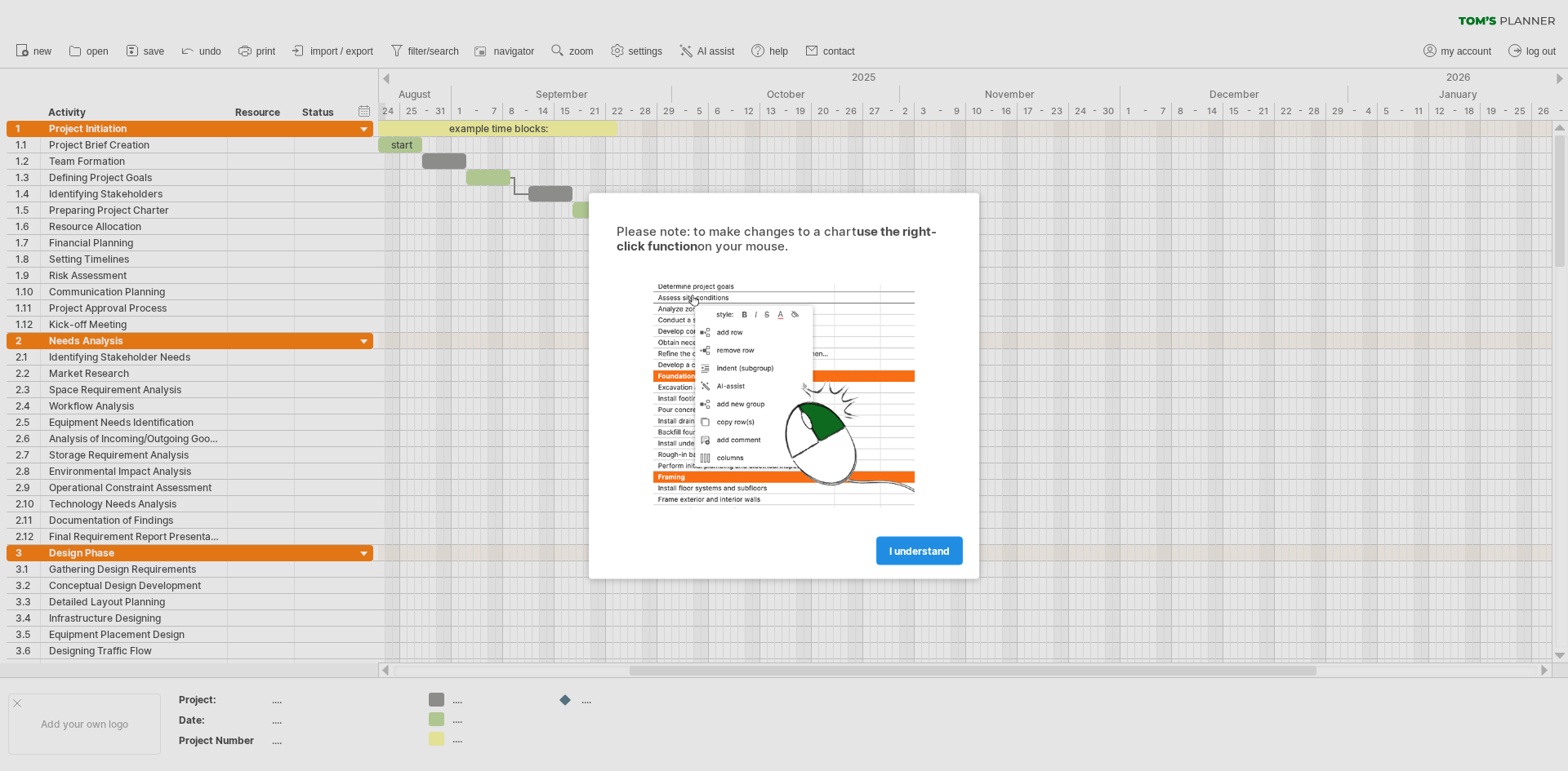
click at [922, 550] on span "I understand" at bounding box center [919, 550] width 61 height 12
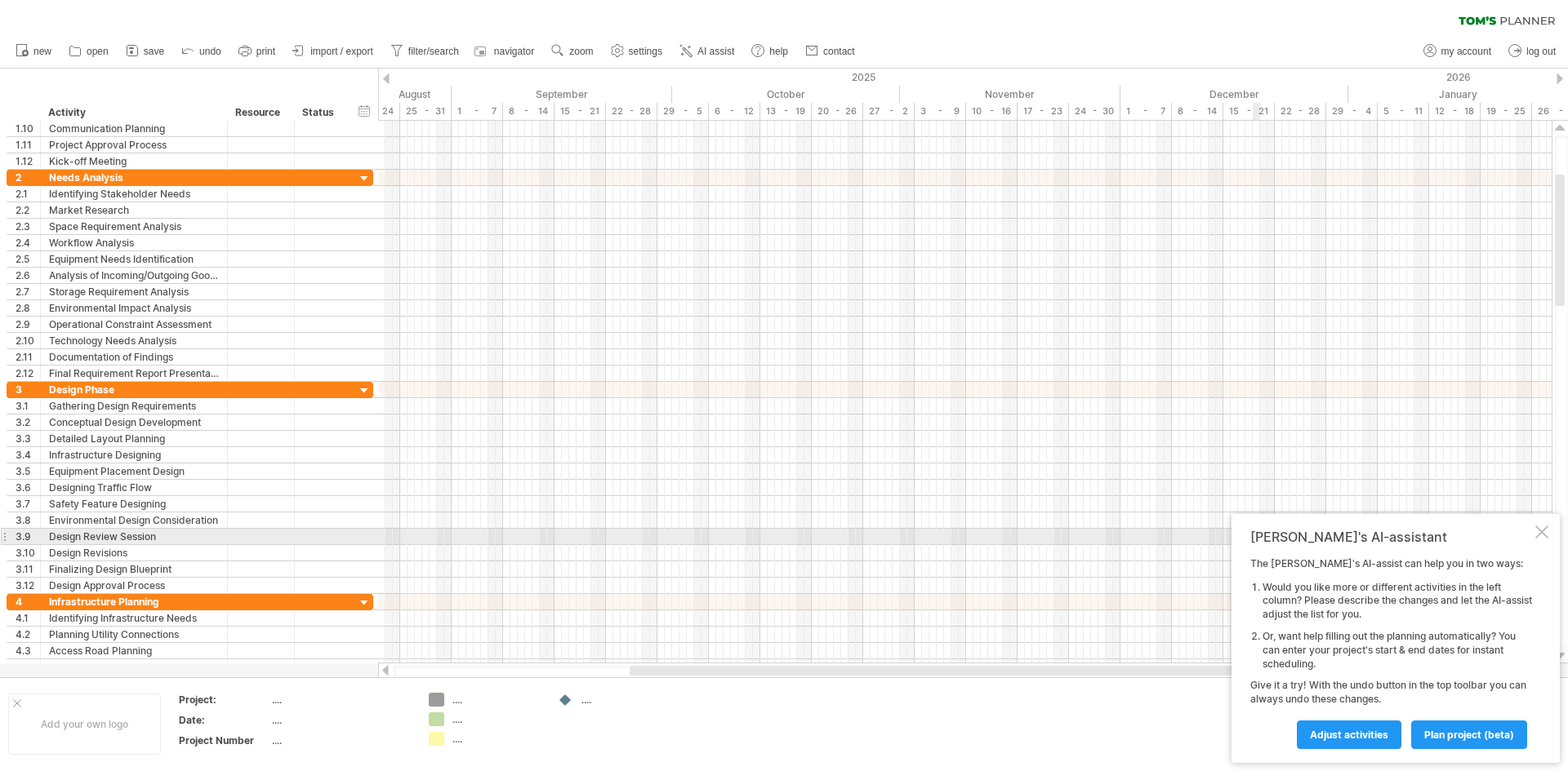
click at [1540, 535] on div at bounding box center [1541, 532] width 13 height 13
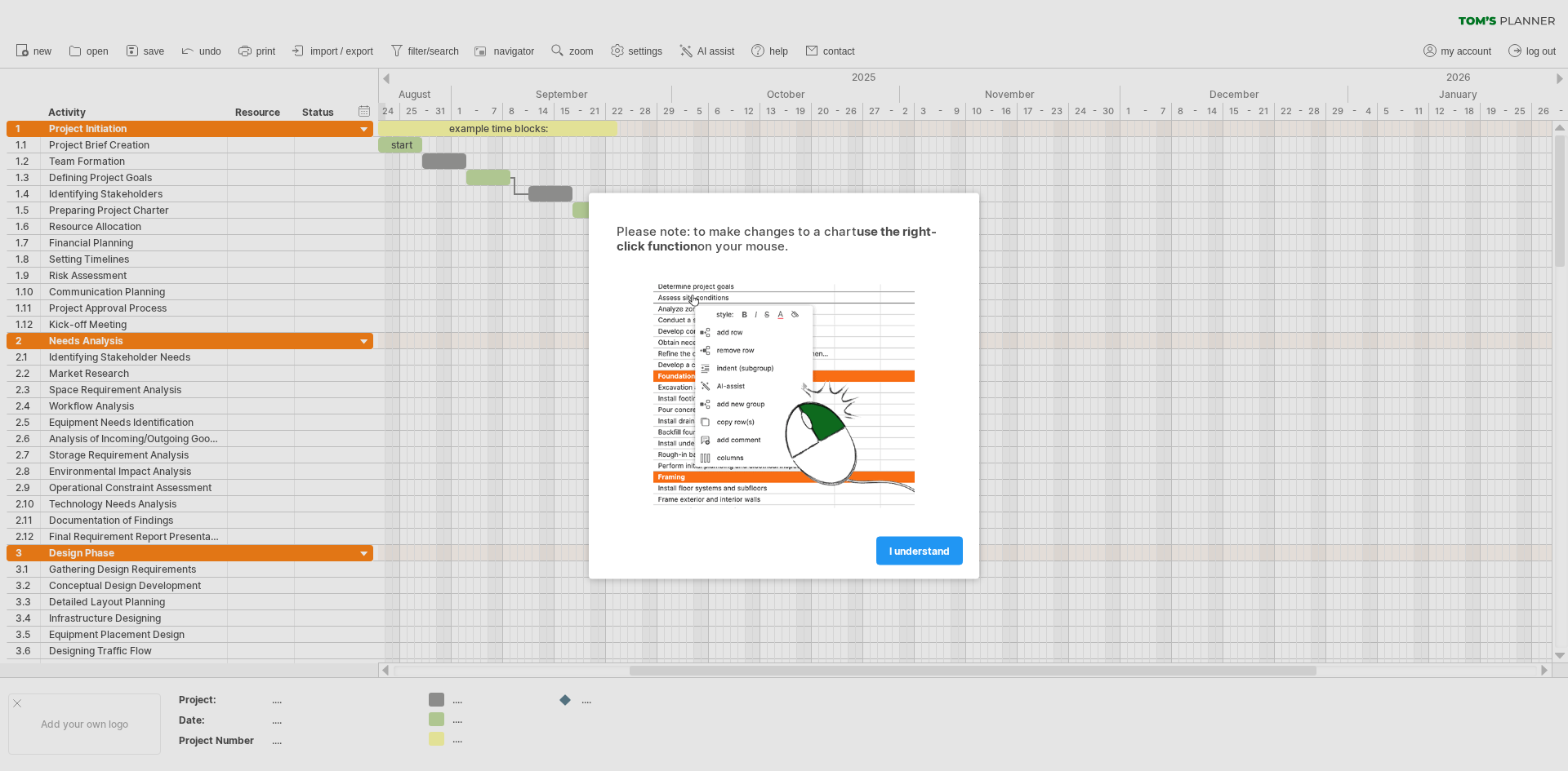
click at [928, 548] on span "I understand" at bounding box center [919, 550] width 61 height 12
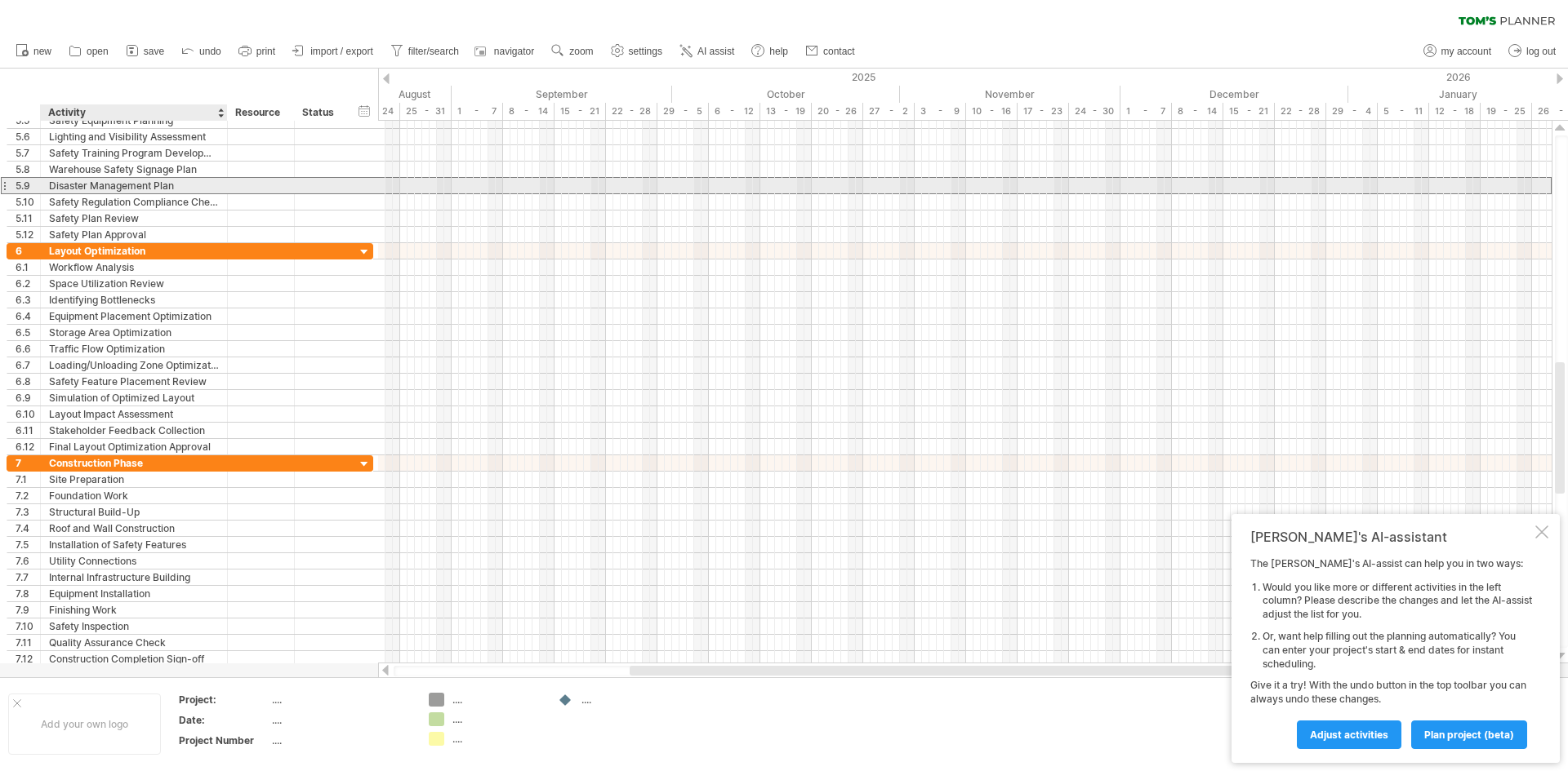
drag, startPoint x: 178, startPoint y: 185, endPoint x: 79, endPoint y: 182, distance: 99.0
click at [79, 182] on div "Disaster Management Plan" at bounding box center [133, 186] width 170 height 16
drag, startPoint x: 50, startPoint y: 186, endPoint x: 184, endPoint y: 199, distance: 134.6
click at [180, 187] on input "**********" at bounding box center [133, 186] width 170 height 16
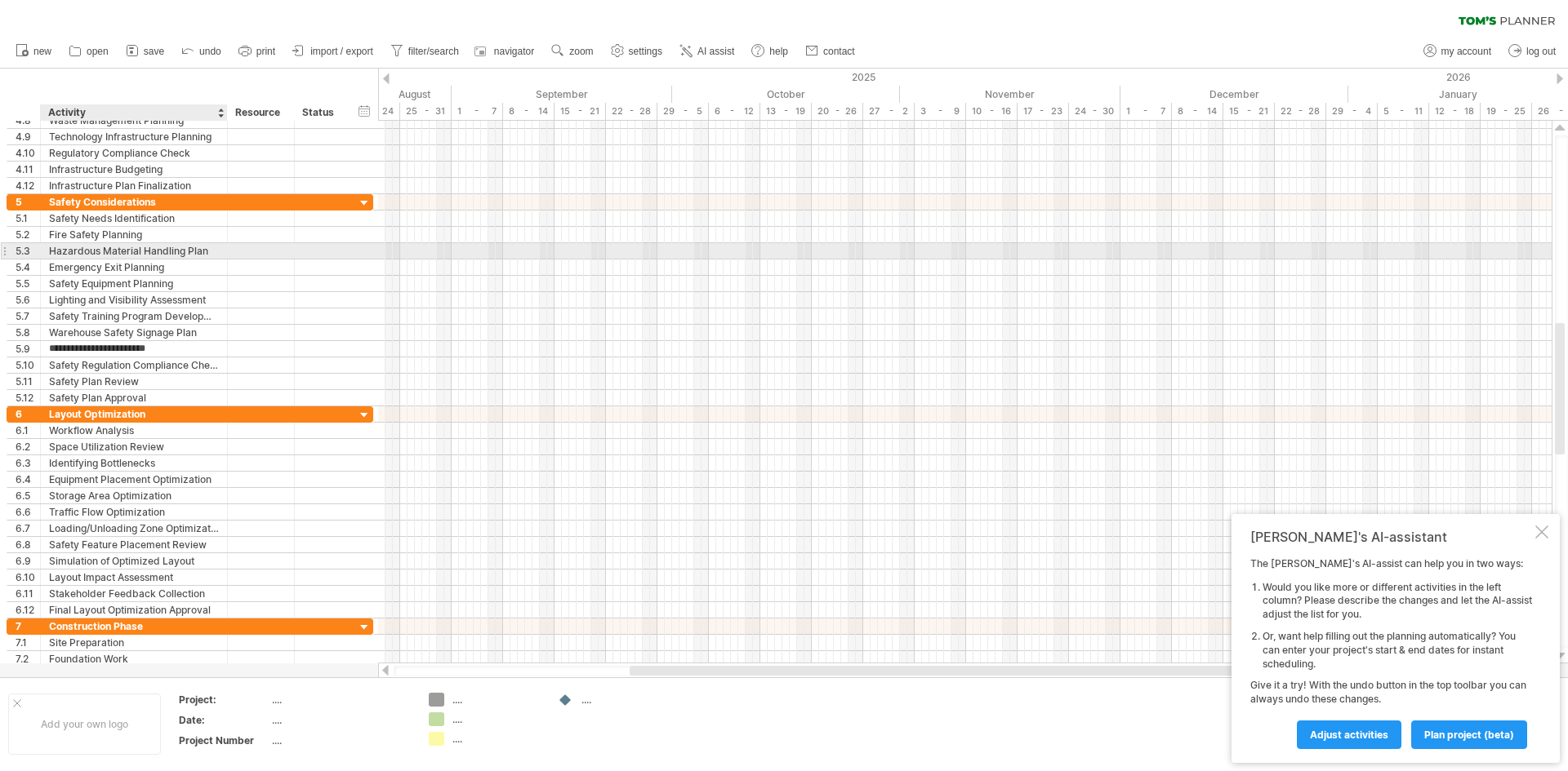
click at [197, 248] on div "Hazardous Material Handling Plan" at bounding box center [133, 251] width 170 height 16
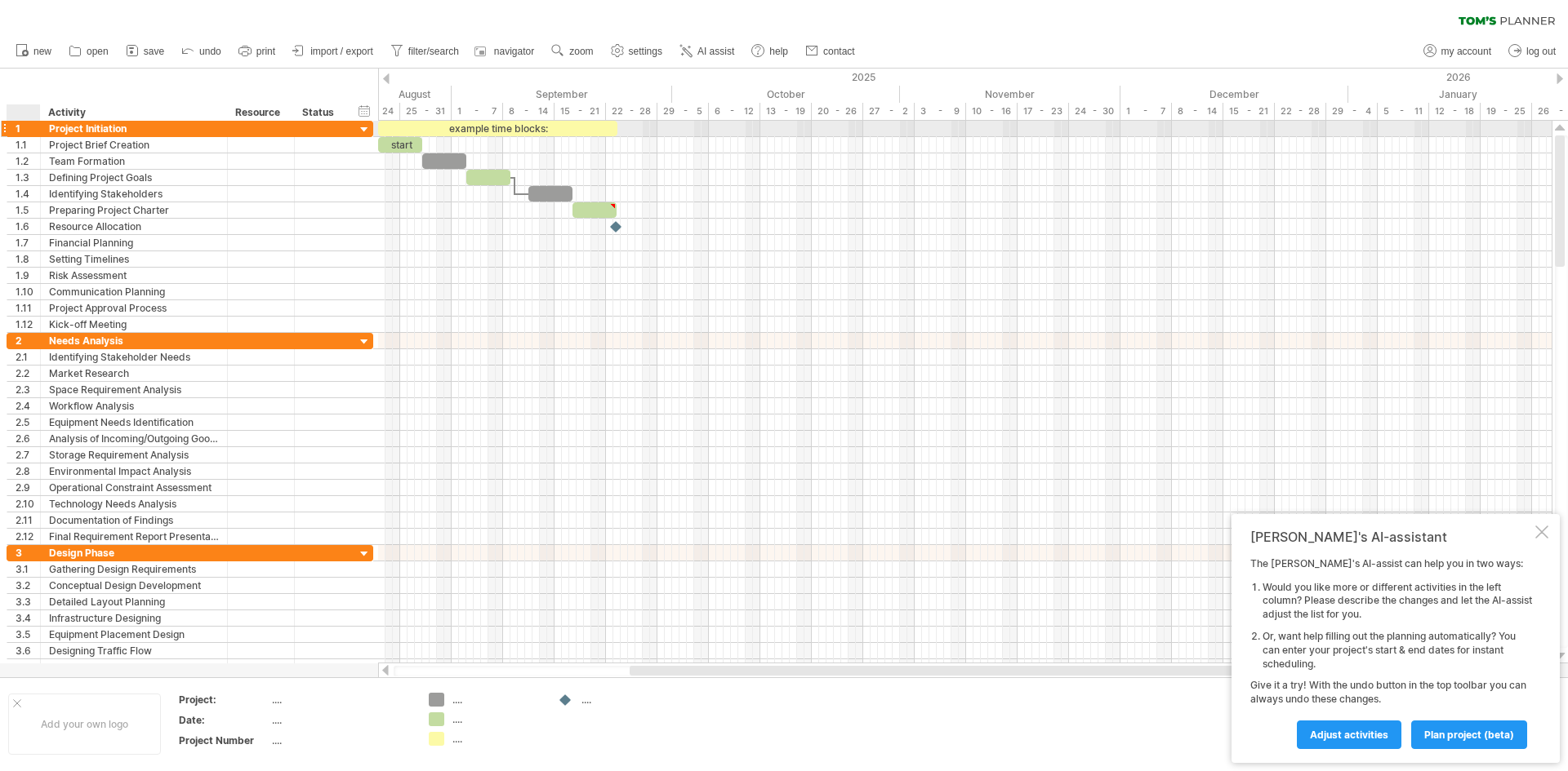
click at [25, 128] on div "1" at bounding box center [28, 129] width 25 height 16
click at [26, 128] on div "1" at bounding box center [28, 129] width 25 height 16
click at [28, 128] on div "1" at bounding box center [28, 129] width 25 height 16
click at [48, 130] on div "**********" at bounding box center [134, 129] width 187 height 16
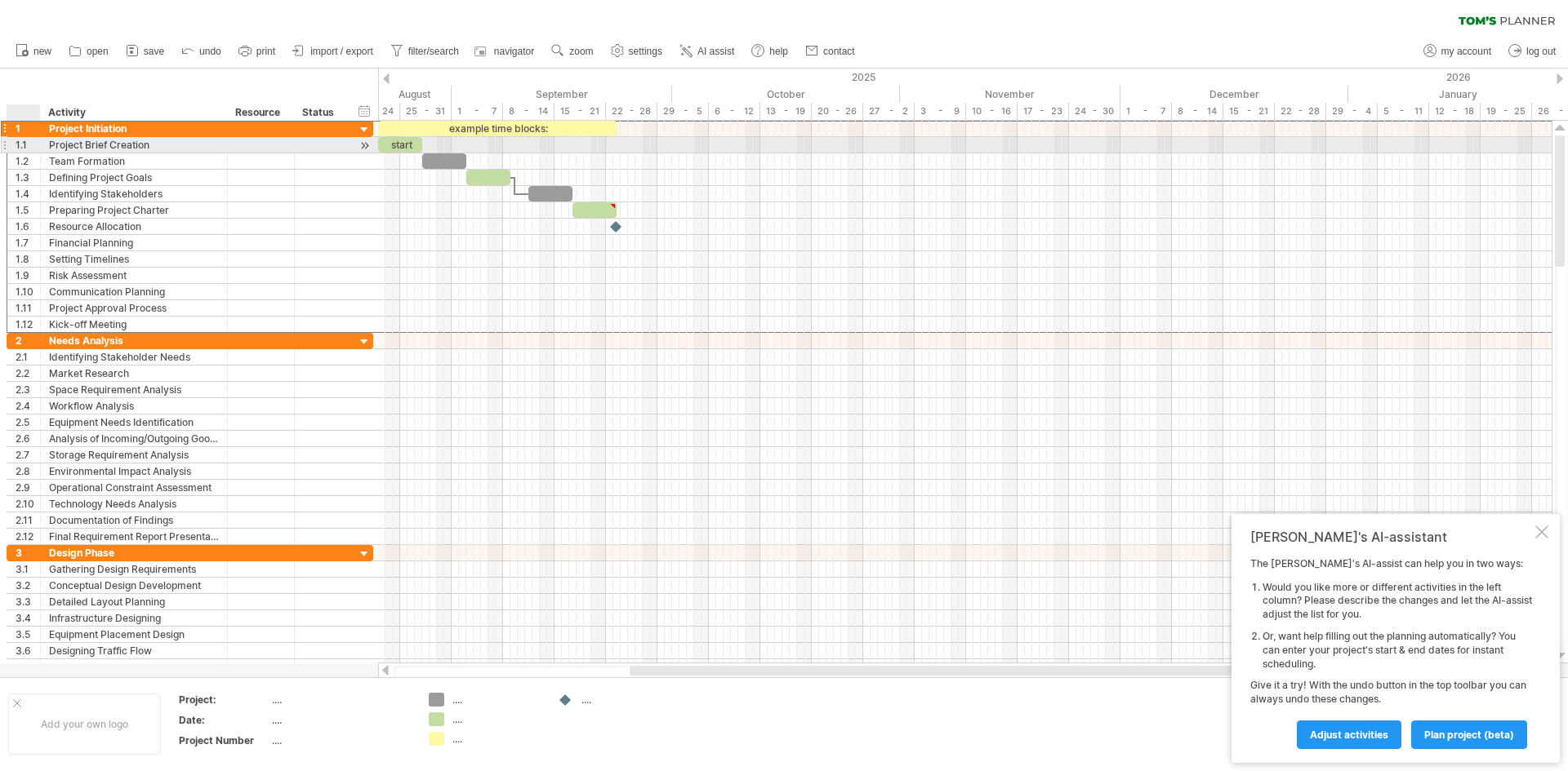
click at [14, 144] on div "1.1" at bounding box center [24, 145] width 34 height 16
click at [15, 144] on div "1.1" at bounding box center [24, 145] width 34 height 16
click at [29, 145] on div "1.1" at bounding box center [28, 145] width 25 height 16
click at [16, 144] on div "1.1" at bounding box center [28, 145] width 25 height 16
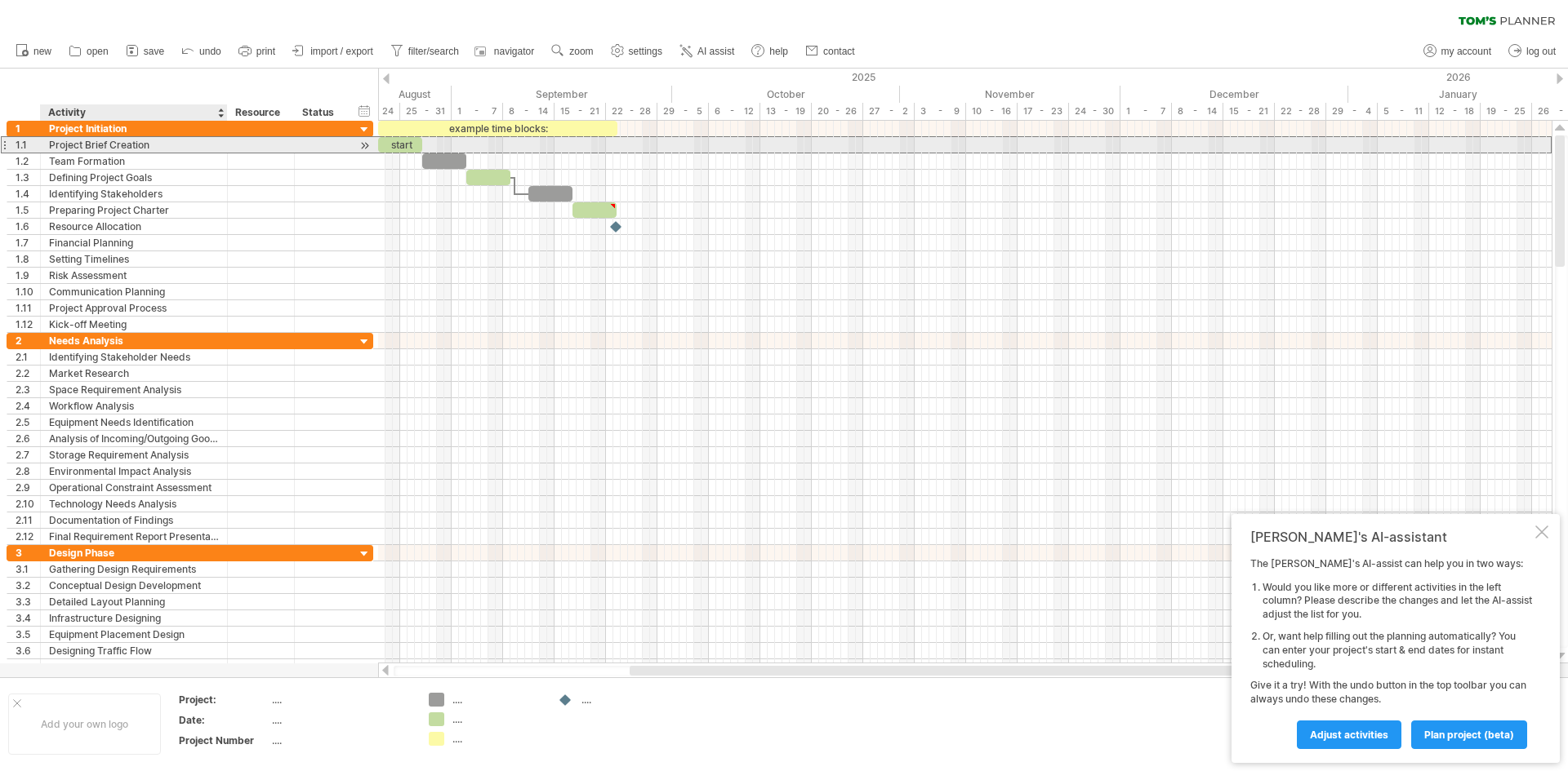
click at [50, 148] on div "Project Brief Creation" at bounding box center [133, 145] width 170 height 16
click at [49, 142] on input "**********" at bounding box center [133, 145] width 170 height 16
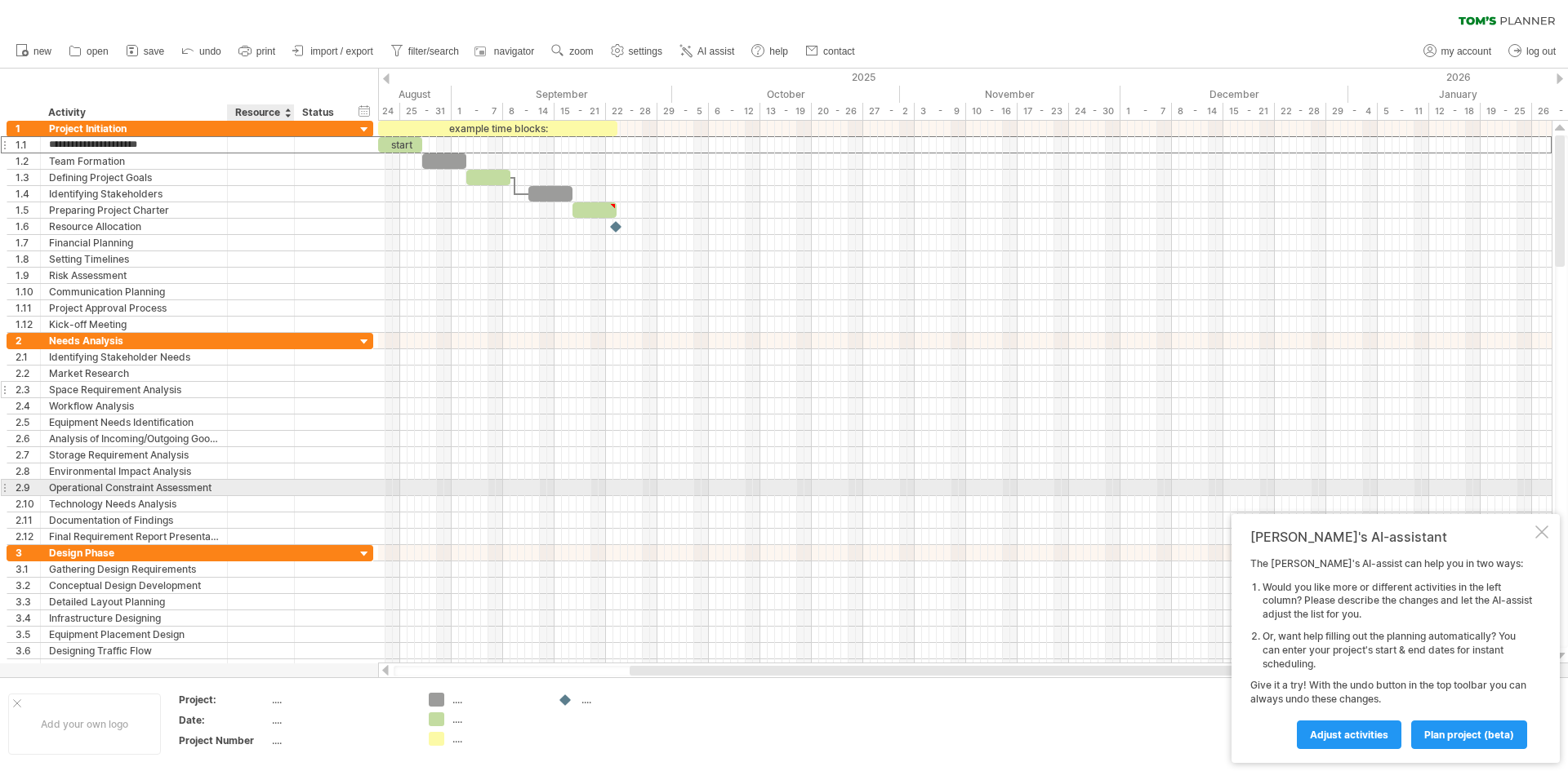
drag, startPoint x: 49, startPoint y: 144, endPoint x: 259, endPoint y: 387, distance: 321.2
click at [261, 439] on div "**********" at bounding box center [191, 398] width 368 height 555
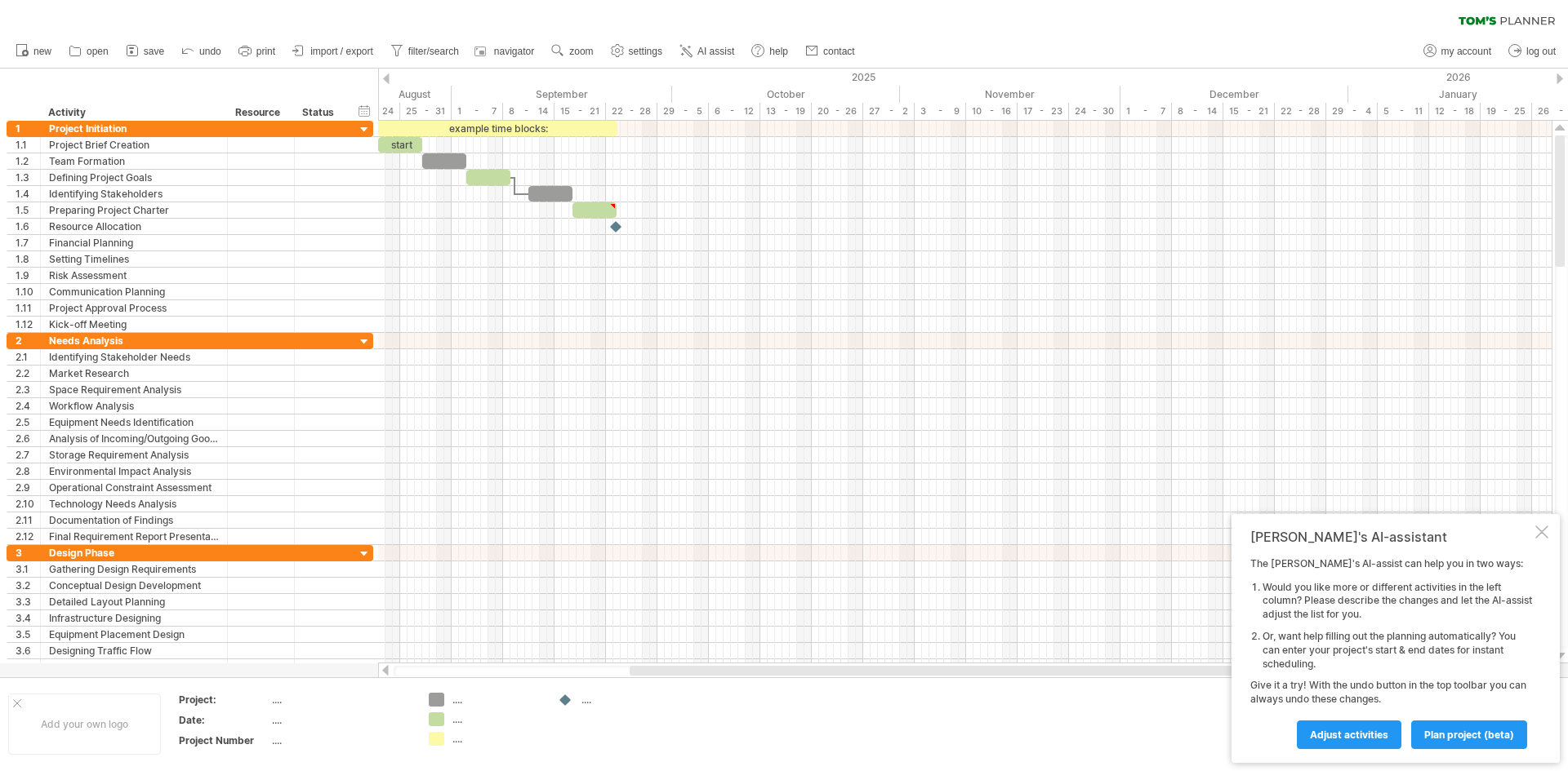
click at [985, 29] on div "clear filter reapply filter" at bounding box center [784, 17] width 1568 height 35
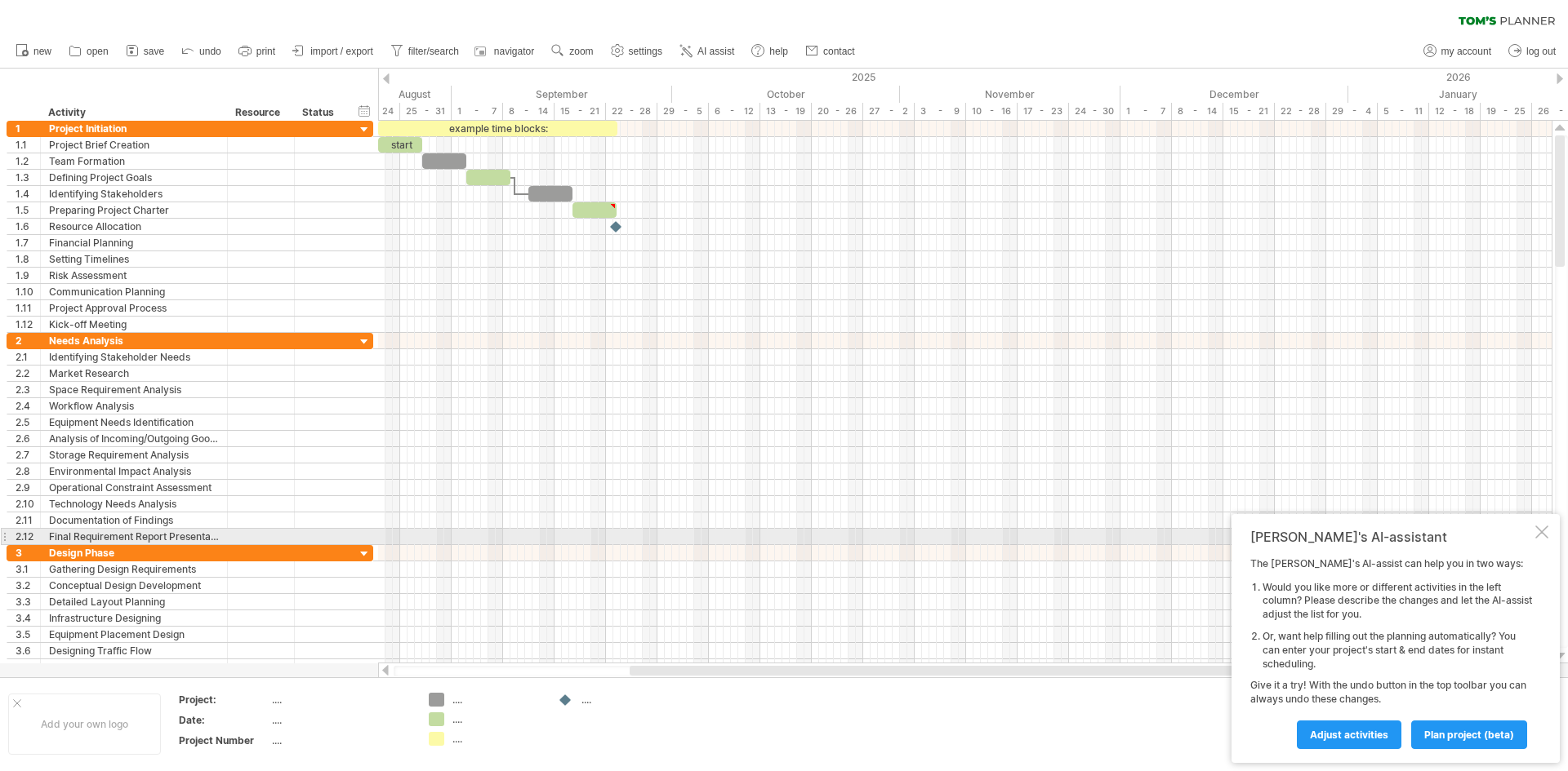
click at [1547, 534] on div at bounding box center [1541, 532] width 13 height 13
